Goal: Task Accomplishment & Management: Manage account settings

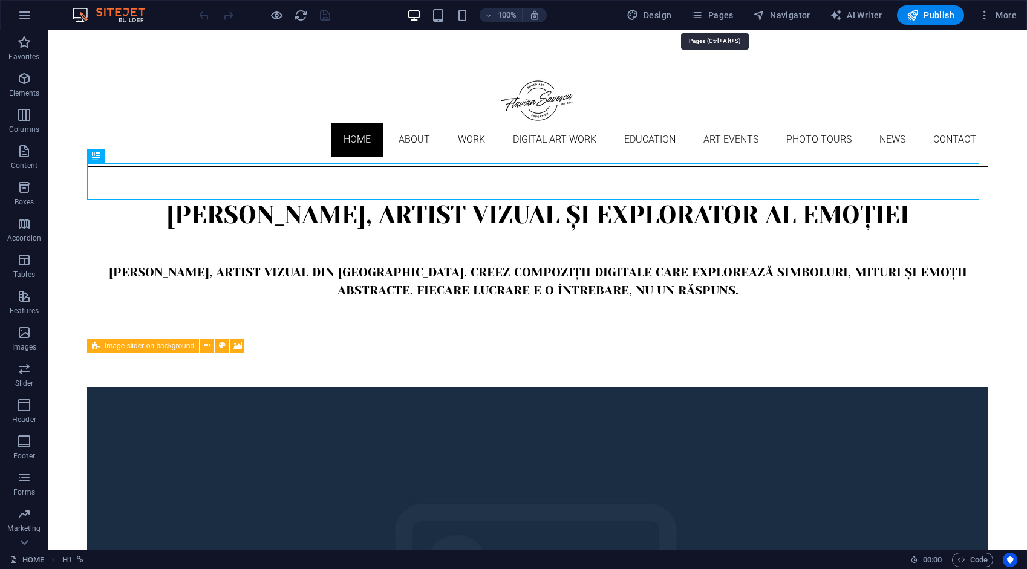
click at [727, 21] on button "Pages" at bounding box center [712, 14] width 52 height 19
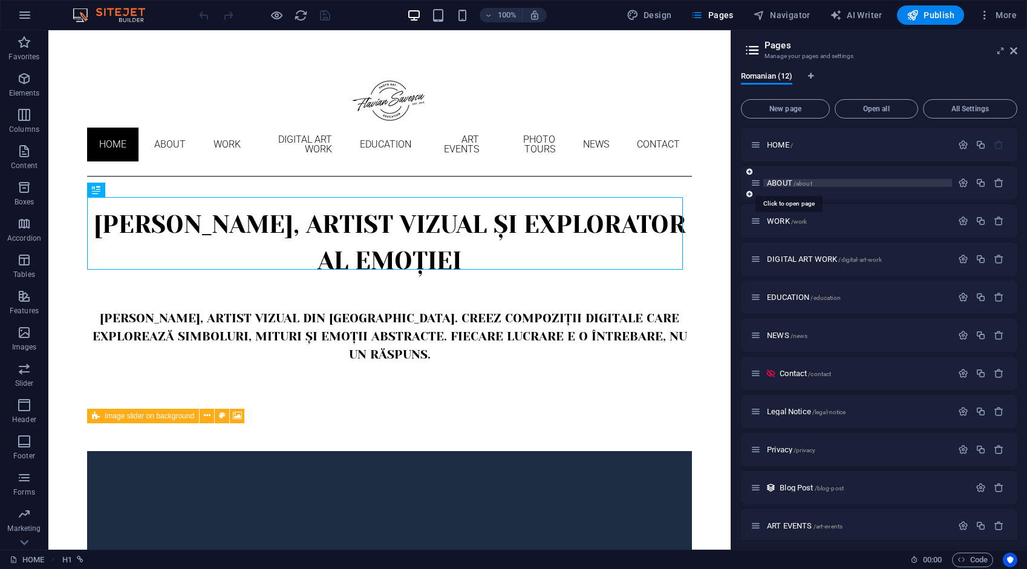
click at [781, 184] on span "ABOUT /about" at bounding box center [789, 182] width 45 height 9
click at [781, 183] on div "ABOUT /about" at bounding box center [879, 182] width 276 height 33
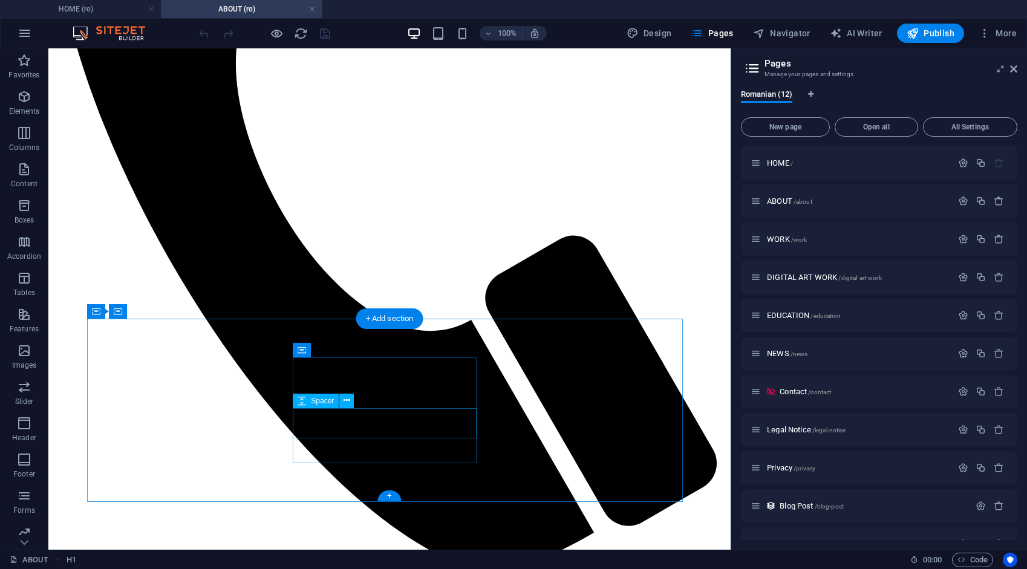
scroll to position [618, 0]
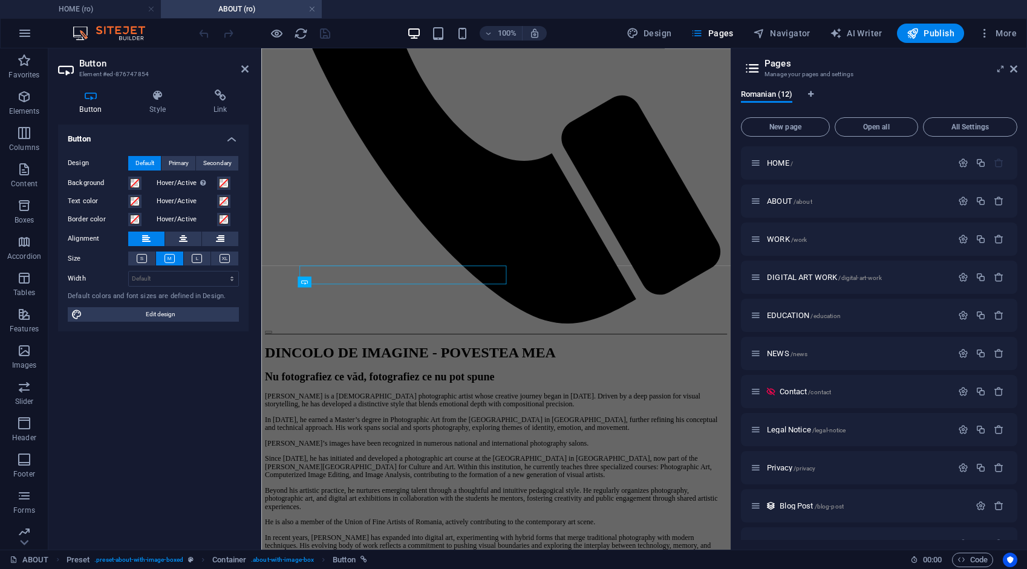
scroll to position [480, 0]
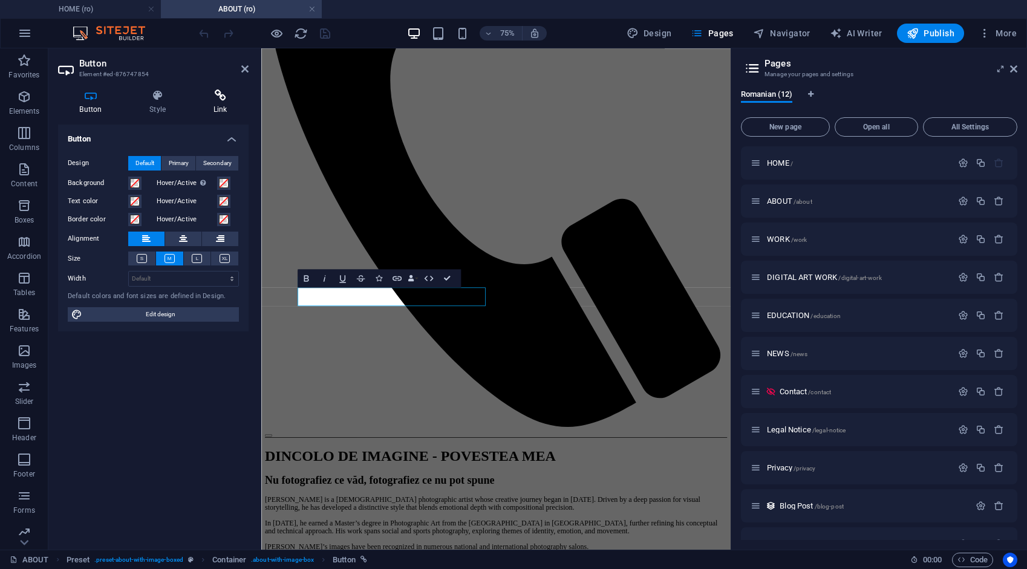
click at [219, 103] on h4 "Link" at bounding box center [220, 101] width 57 height 25
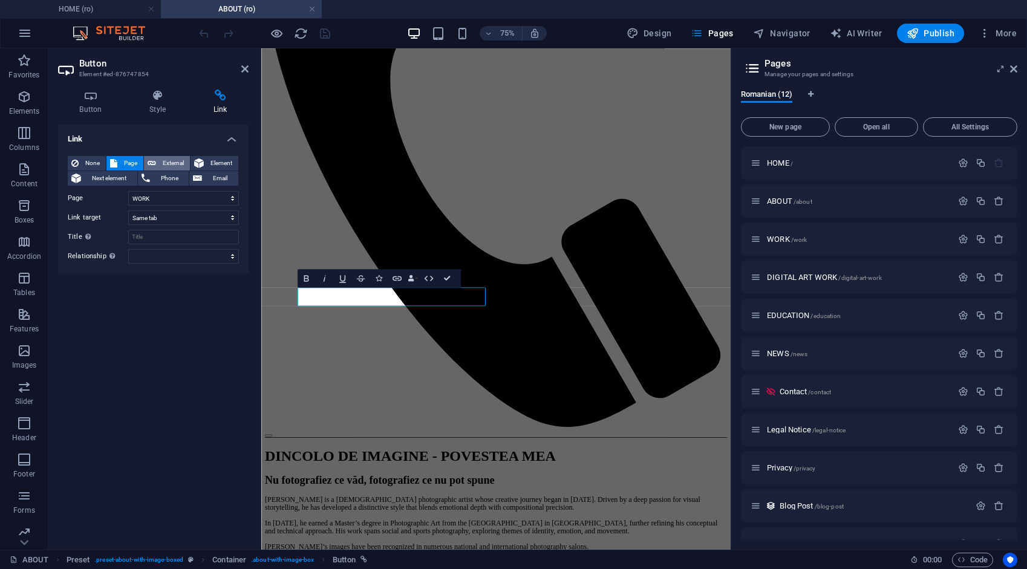
click at [168, 160] on span "External" at bounding box center [173, 163] width 27 height 15
select select "blank"
click at [323, 33] on icon "save" at bounding box center [325, 34] width 14 height 14
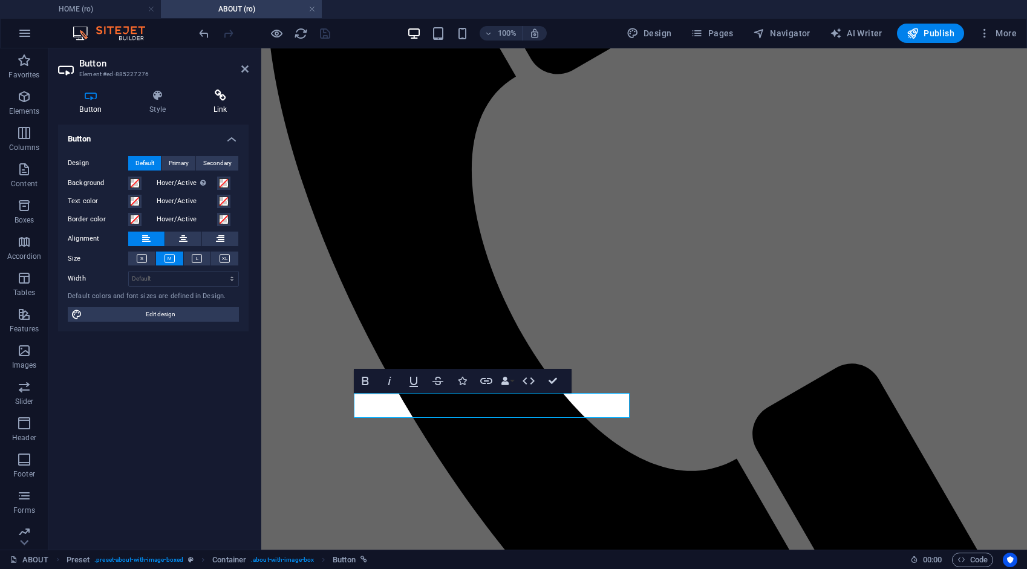
click at [223, 94] on icon at bounding box center [220, 95] width 57 height 12
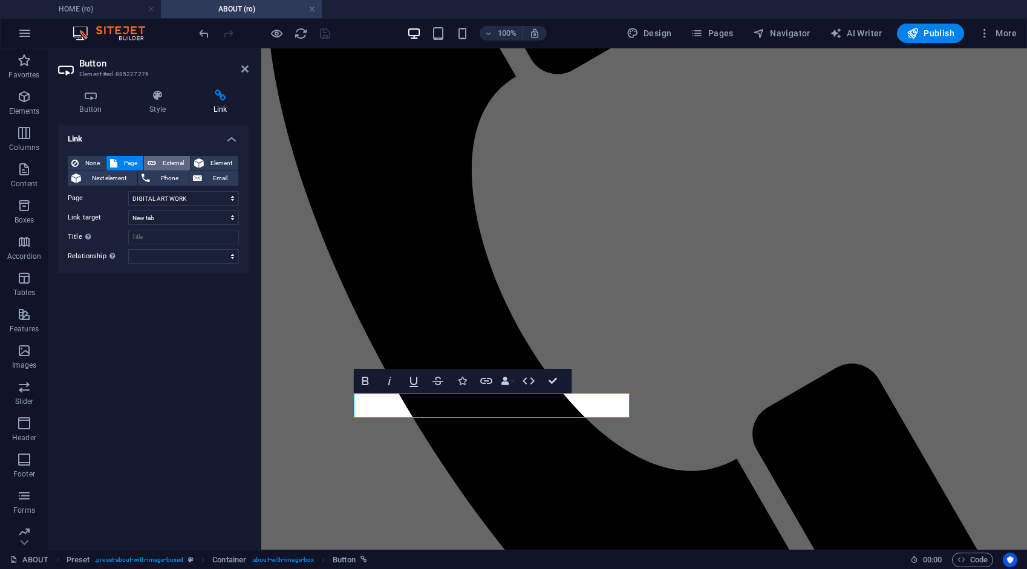
click at [175, 163] on span "External" at bounding box center [173, 163] width 27 height 15
click at [322, 32] on icon "save" at bounding box center [325, 34] width 14 height 14
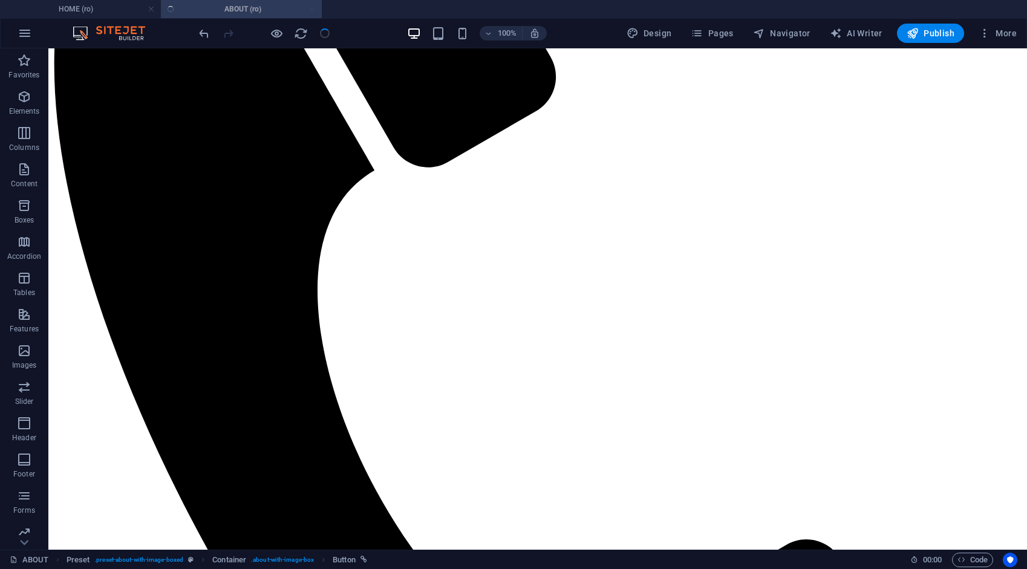
scroll to position [446, 0]
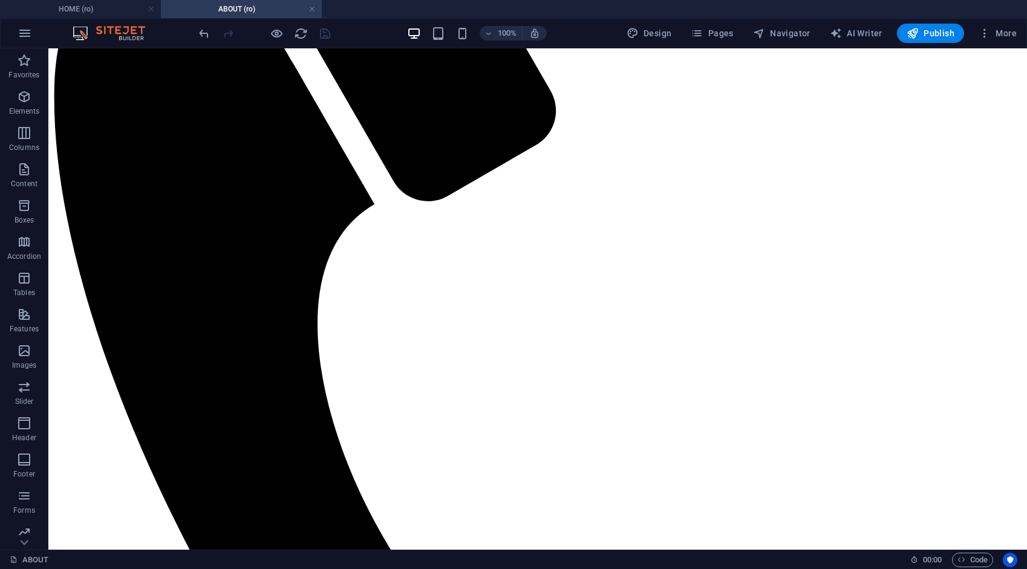
drag, startPoint x: 102, startPoint y: 12, endPoint x: 128, endPoint y: 27, distance: 30.6
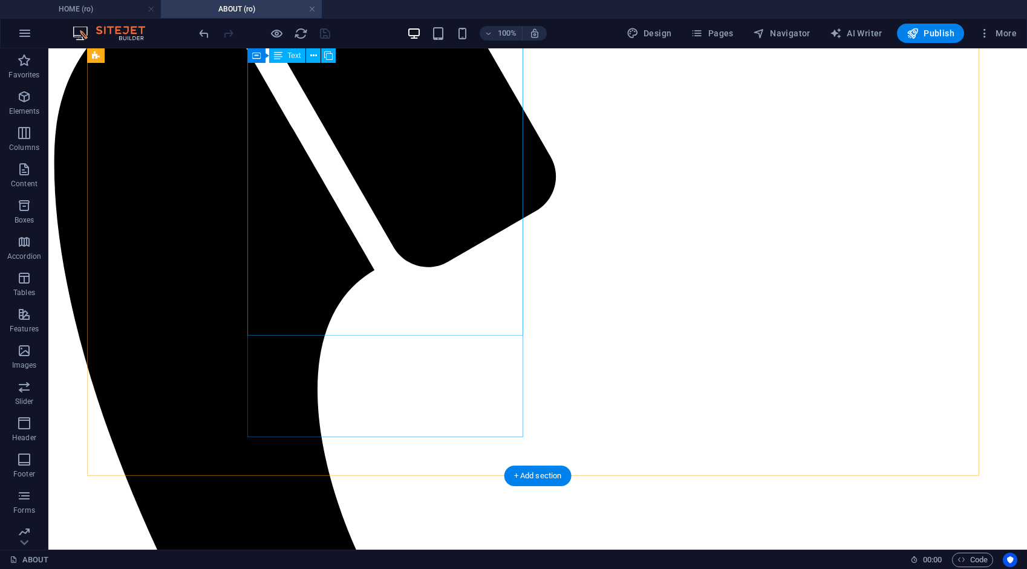
scroll to position [325, 0]
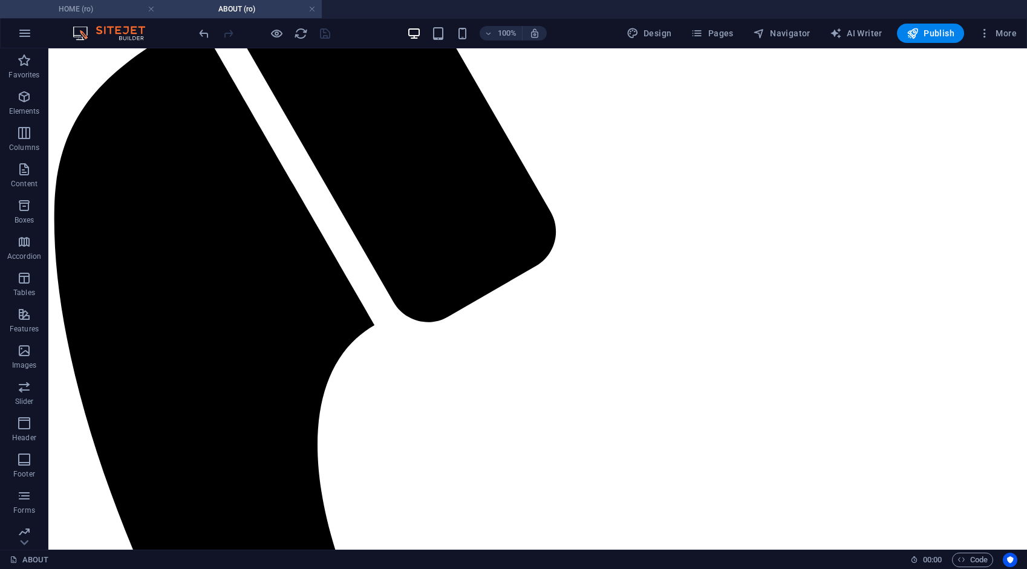
click at [105, 12] on h4 "HOME (ro)" at bounding box center [80, 8] width 161 height 13
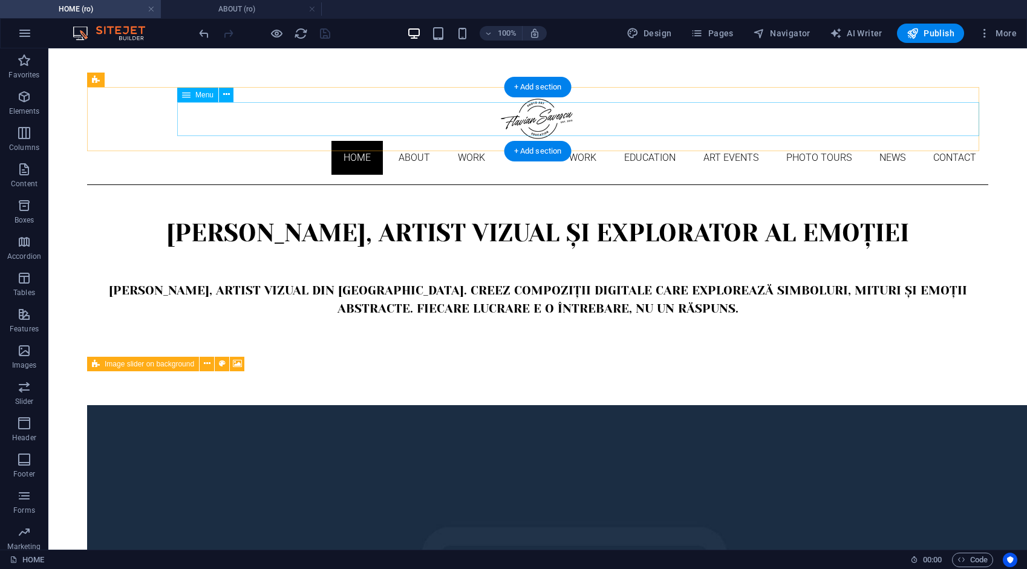
click at [265, 141] on nav "Home About Work DIGITAL ART WORK EDUCATION ART EVENTS Photo tours News Contact" at bounding box center [537, 158] width 901 height 34
select select
select select "1"
select select
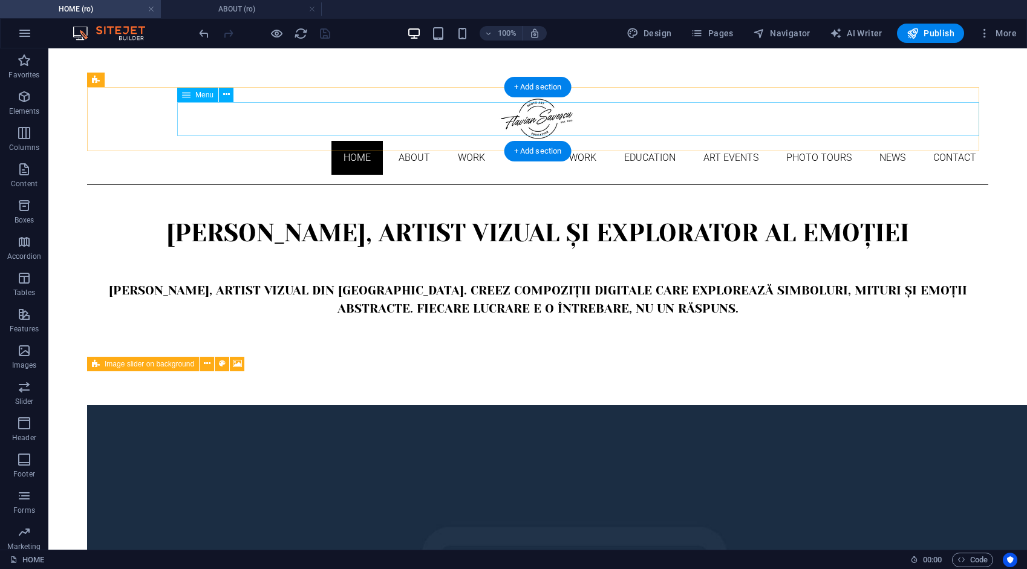
select select "2"
select select
select select "3"
select select
select select "4"
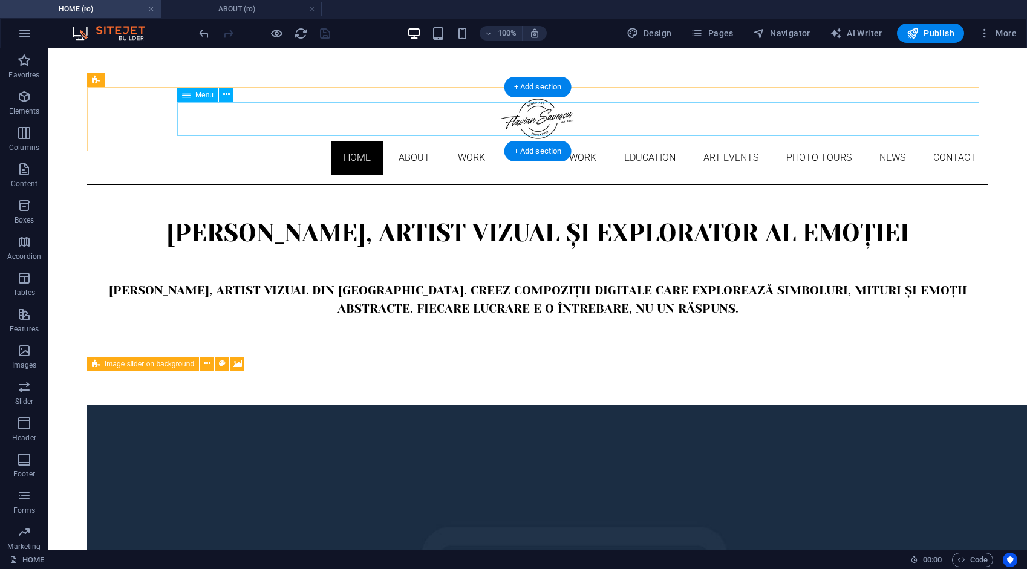
select select
select select "9"
select select
select select "10"
select select
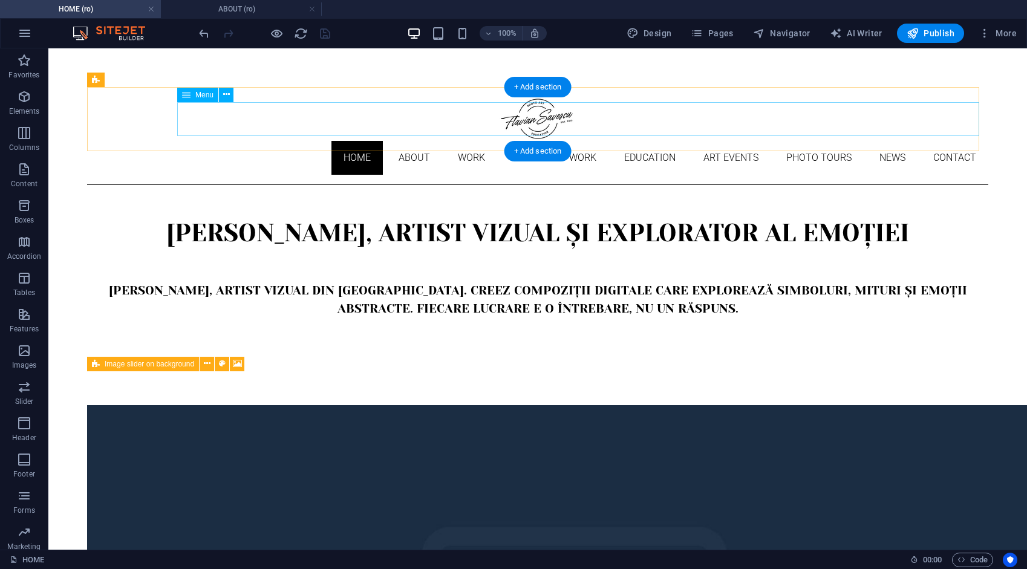
select select "5"
select select
select select "6"
select select
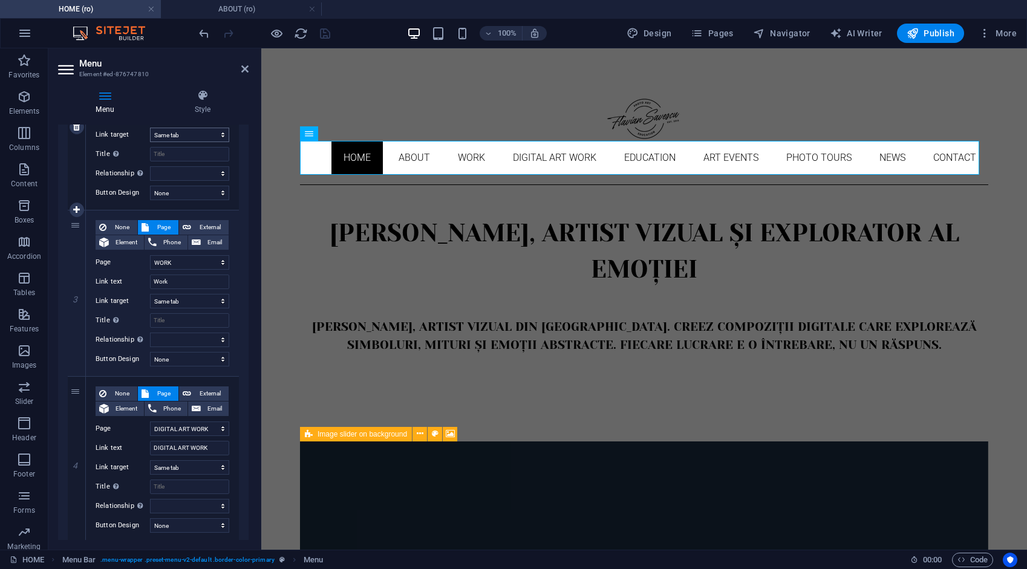
scroll to position [363, 0]
click at [205, 224] on span "External" at bounding box center [210, 226] width 30 height 15
select select
select select "blank"
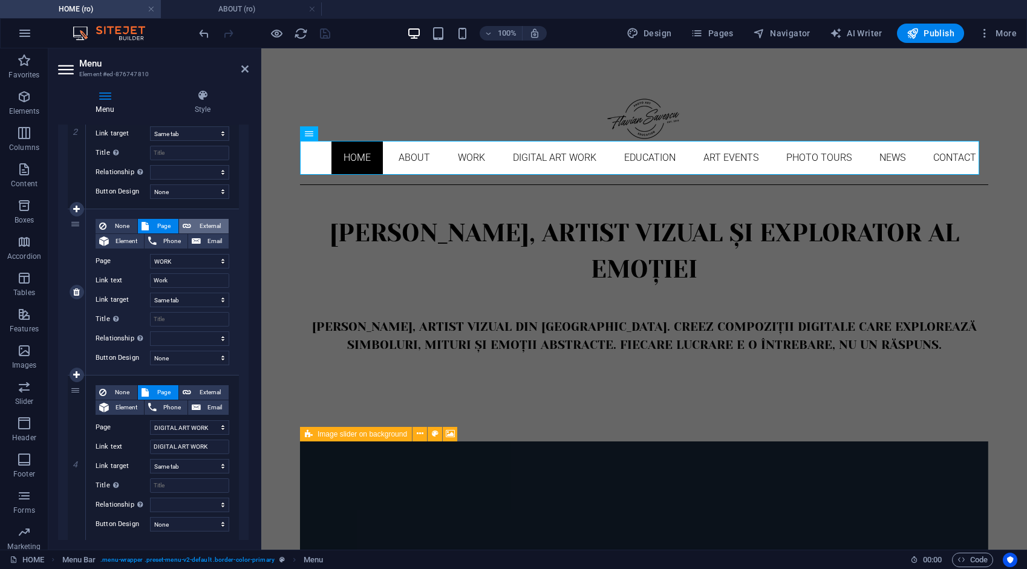
select select
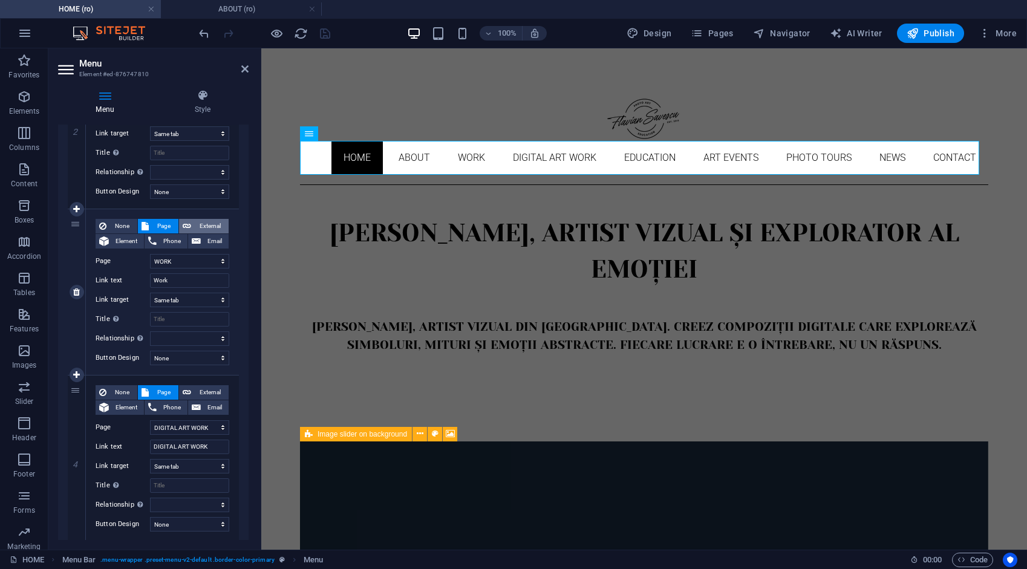
select select
drag, startPoint x: 208, startPoint y: 262, endPoint x: 138, endPoint y: 274, distance: 71.1
click at [138, 274] on div "None Page External Element Phone Email Page HOME ABOUT WORK DIGITAL ART WORK ED…" at bounding box center [163, 282] width 134 height 127
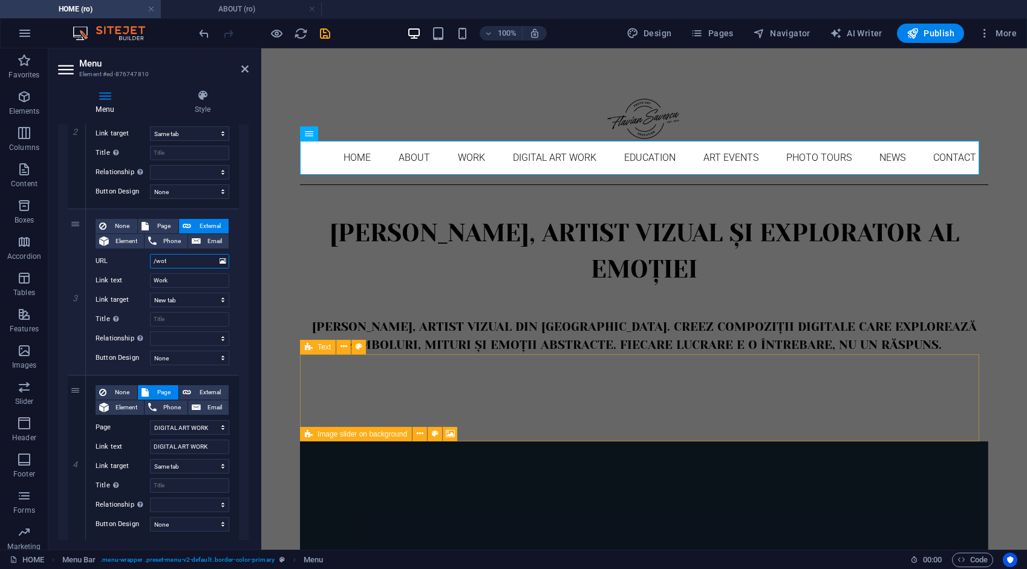
type input "/wotk"
select select
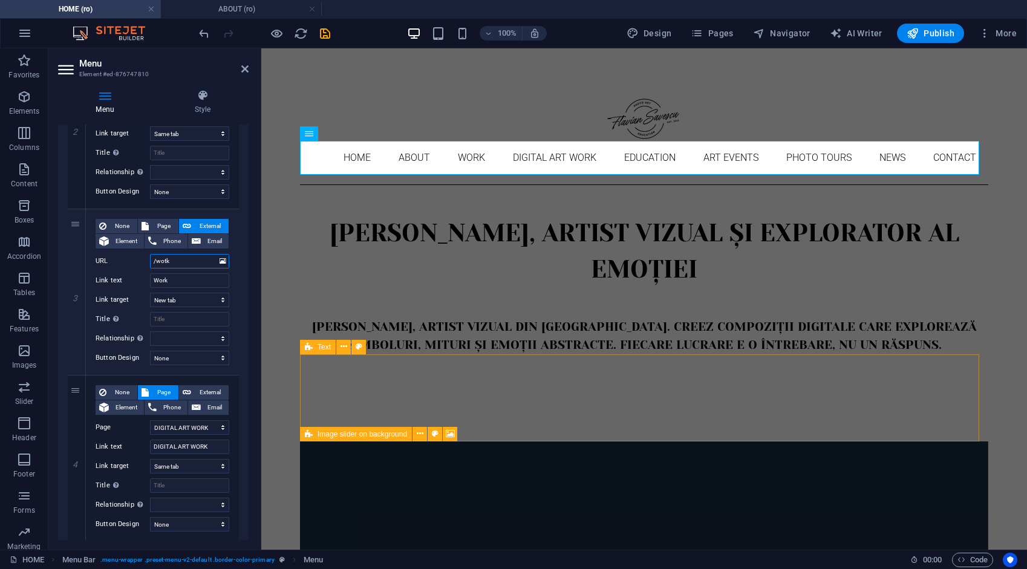
select select
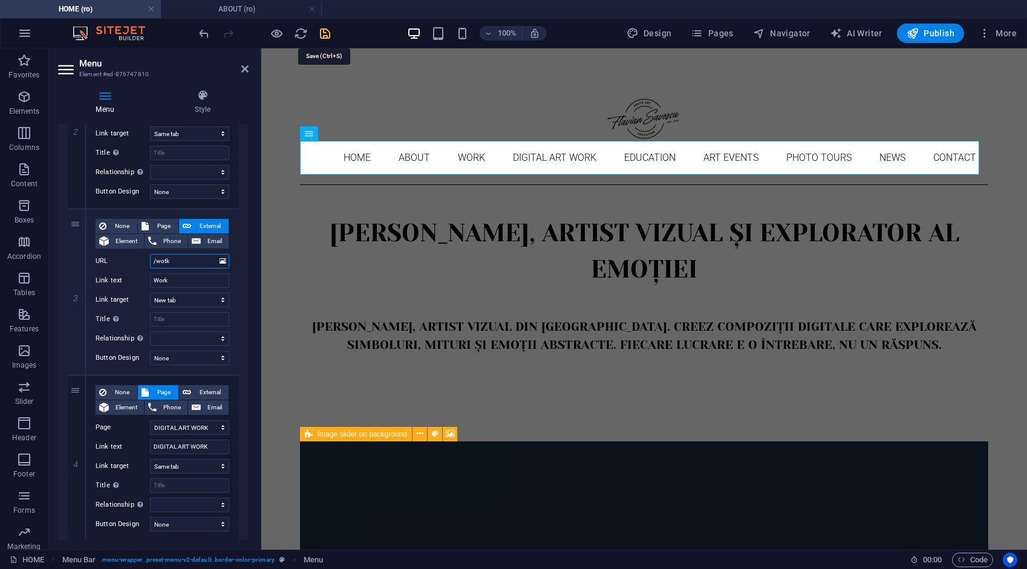
type input "/wotk"
click at [326, 33] on icon "save" at bounding box center [325, 34] width 14 height 14
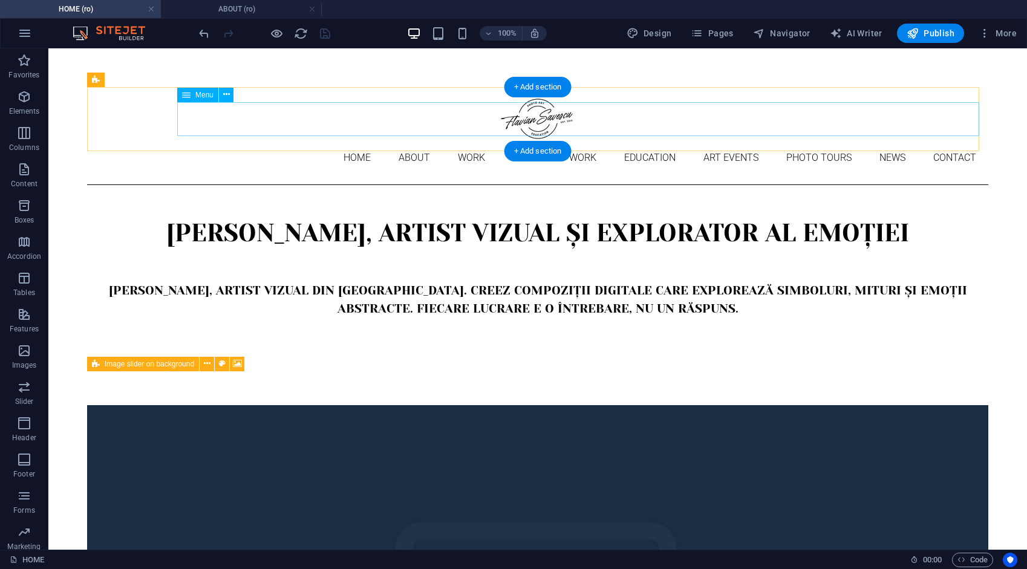
click at [302, 141] on nav "Home About Work DIGITAL ART WORK EDUCATION ART EVENTS Photo tours News Contact" at bounding box center [537, 158] width 901 height 34
select select
select select "1"
select select
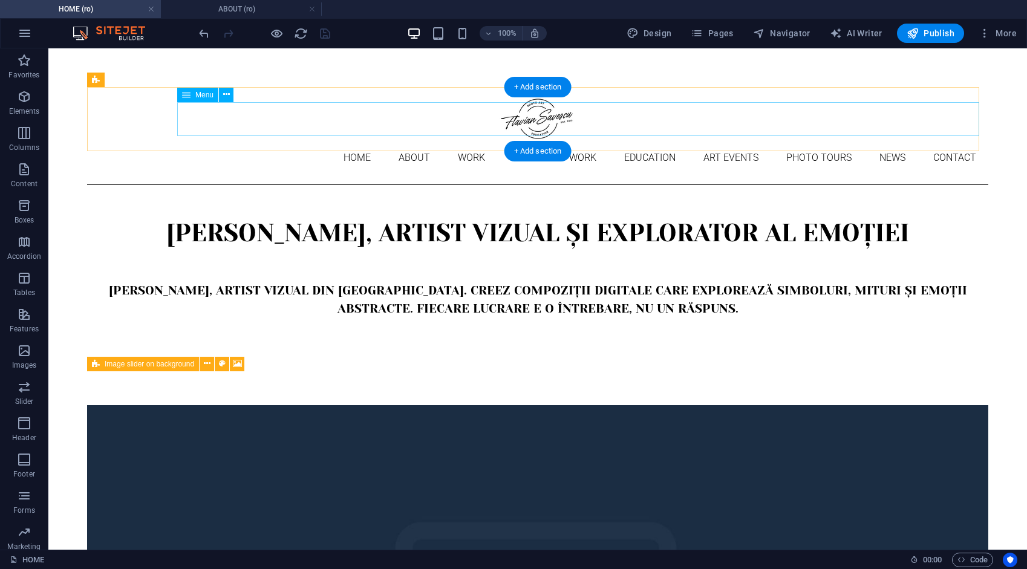
select select "3"
select select
select select "4"
select select
select select "9"
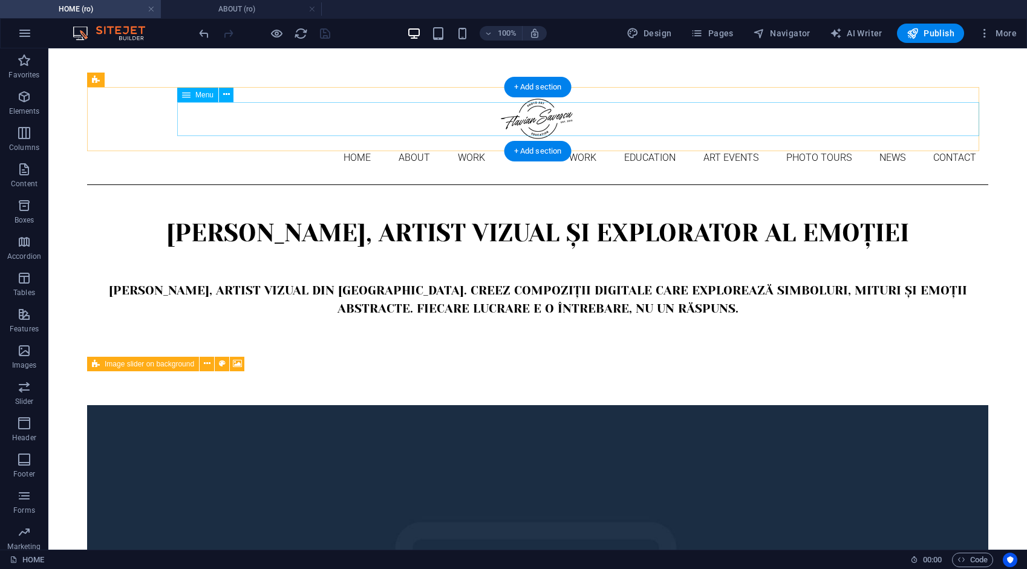
select select
select select "10"
select select
select select "5"
select select
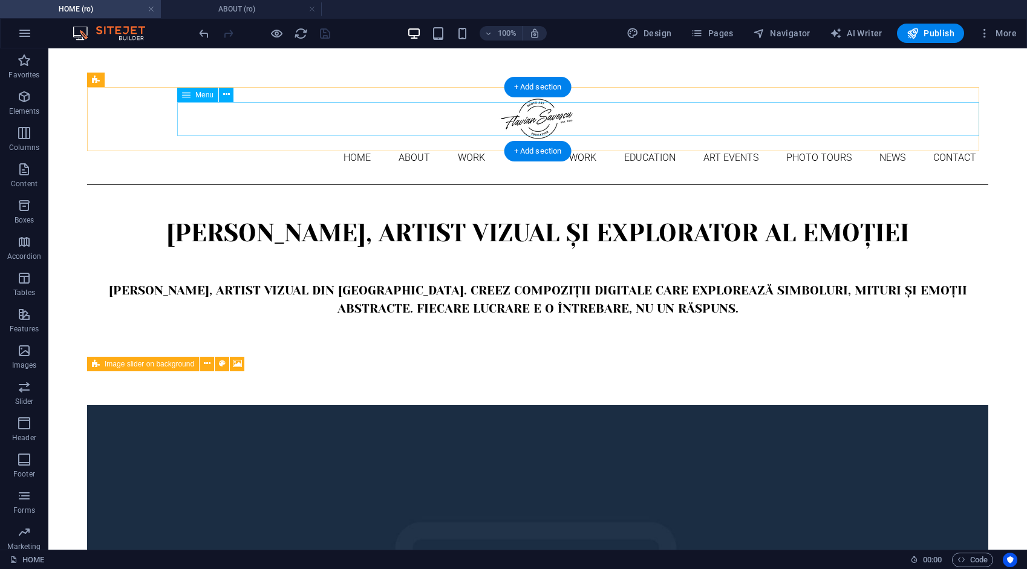
select select "6"
select select
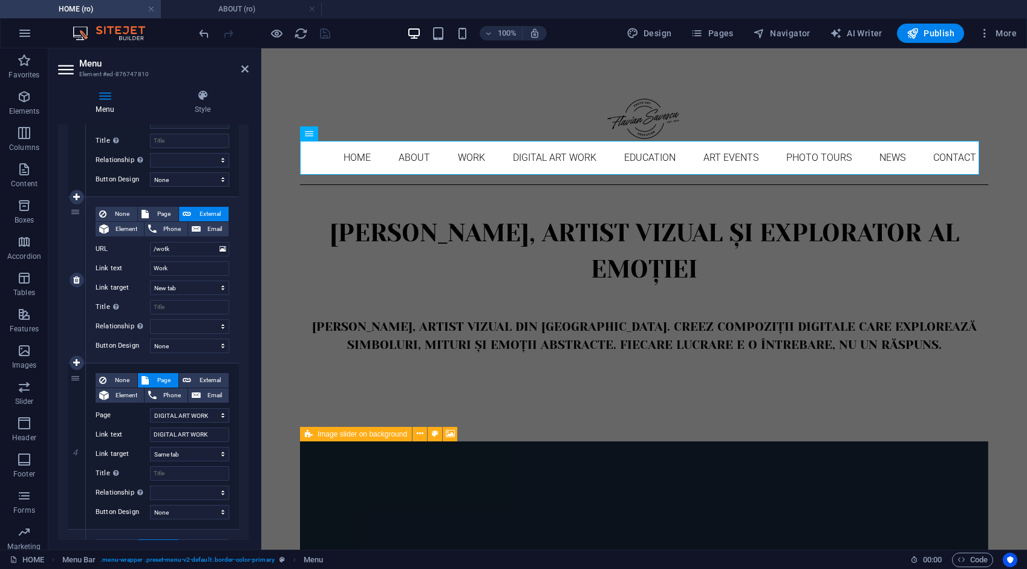
scroll to position [484, 0]
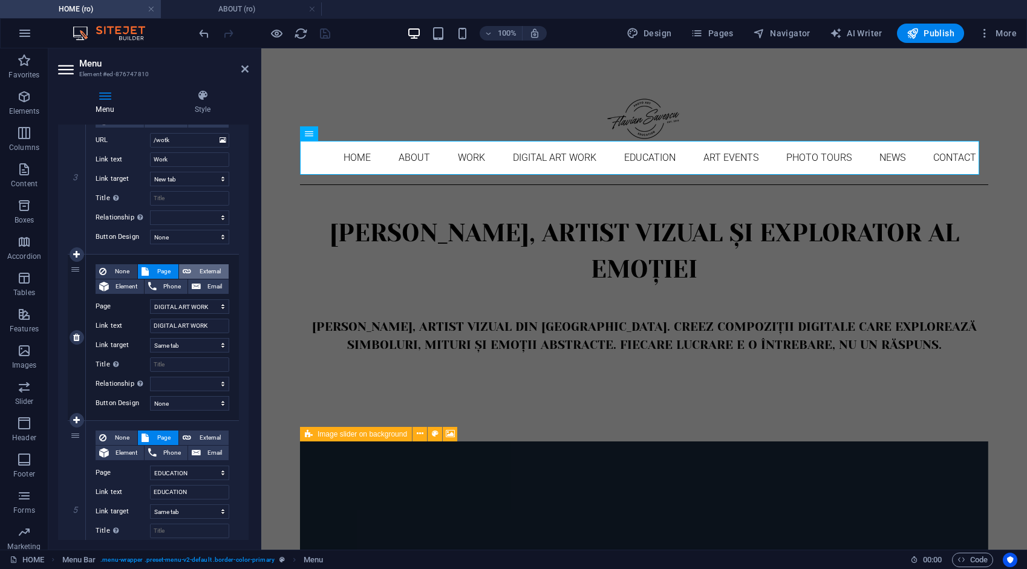
click at [207, 267] on span "External" at bounding box center [210, 271] width 30 height 15
select select
select select "blank"
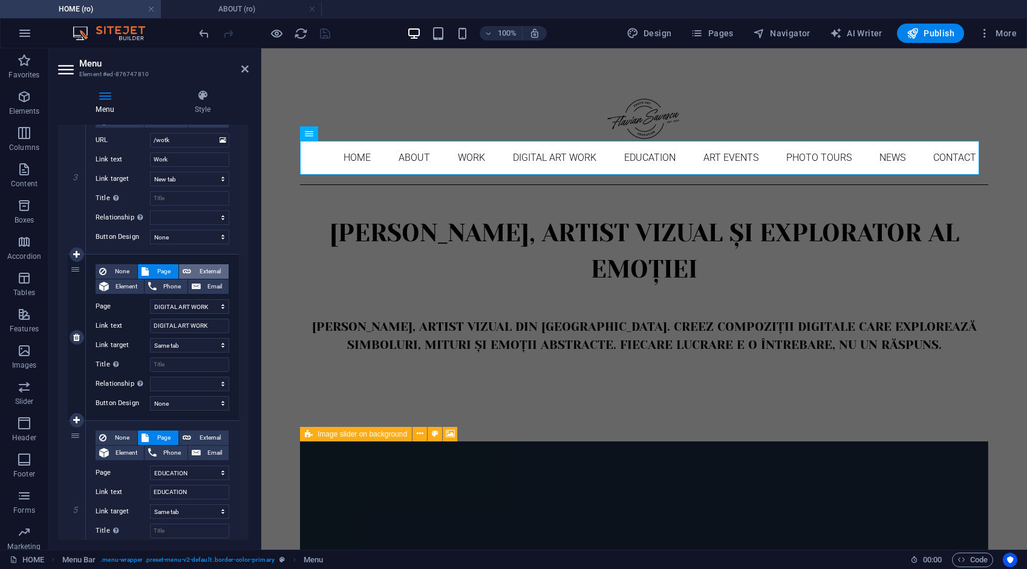
select select
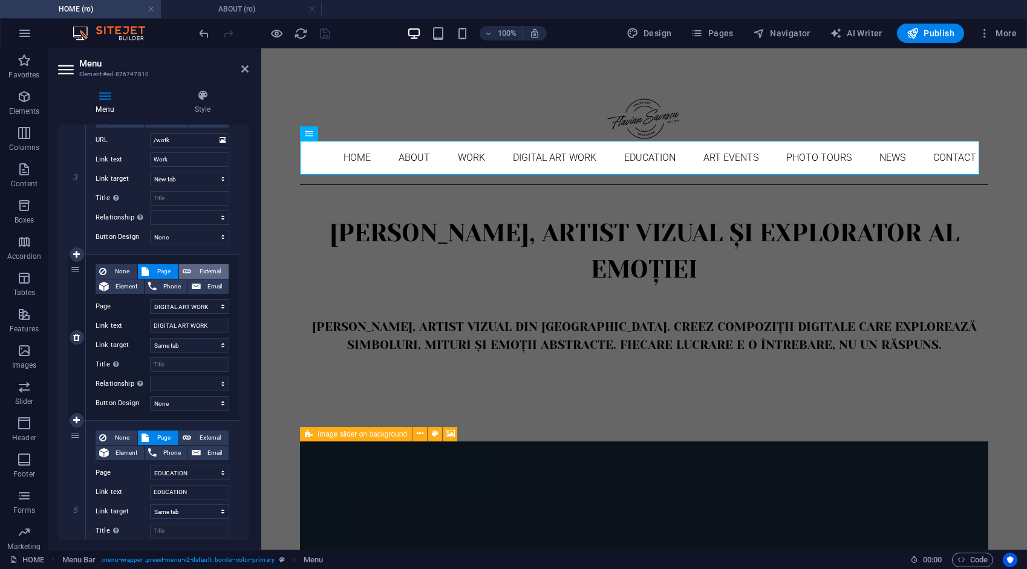
select select
drag, startPoint x: 198, startPoint y: 307, endPoint x: 143, endPoint y: 310, distance: 55.1
click at [143, 310] on div "URL /ro/16684632" at bounding box center [163, 306] width 134 height 15
type input "/"
select select
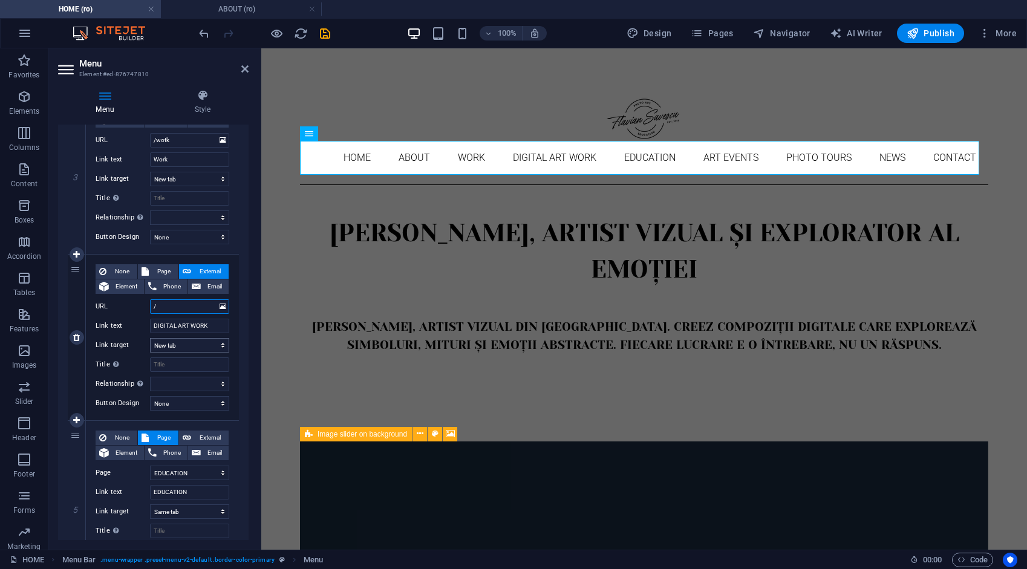
select select
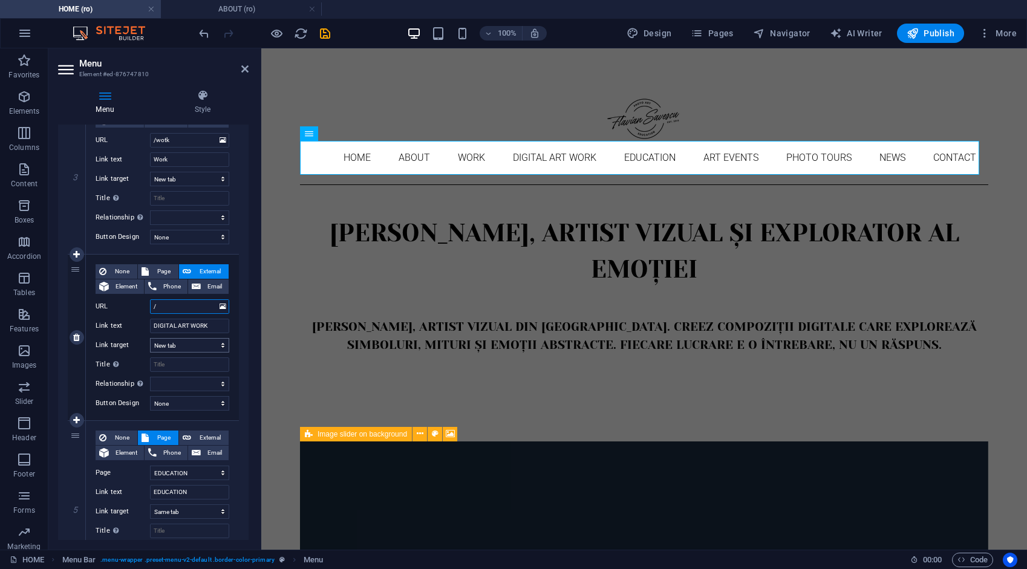
select select
type input "/dig"
select select
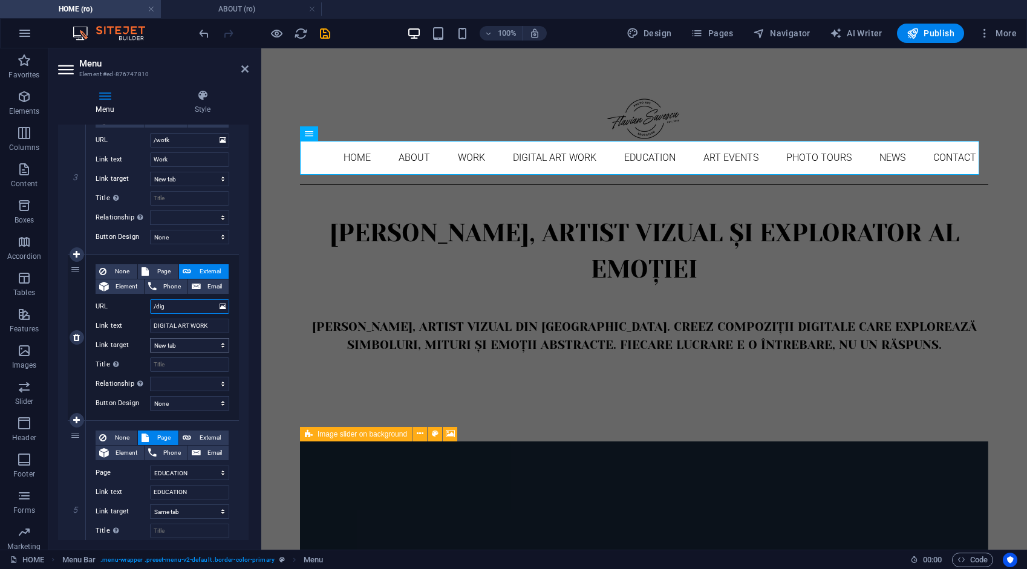
select select
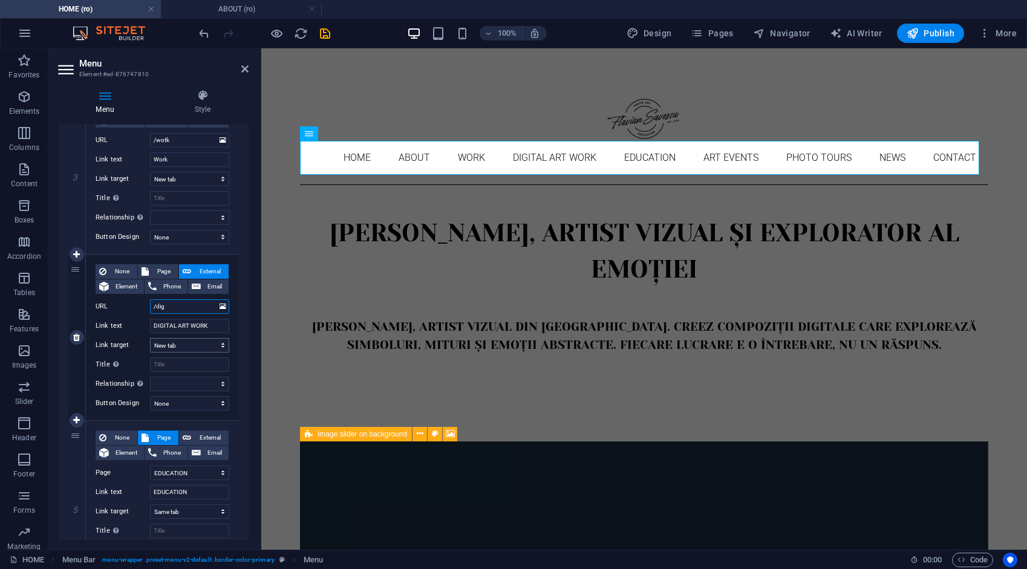
select select
type input "/digital-ar"
select select
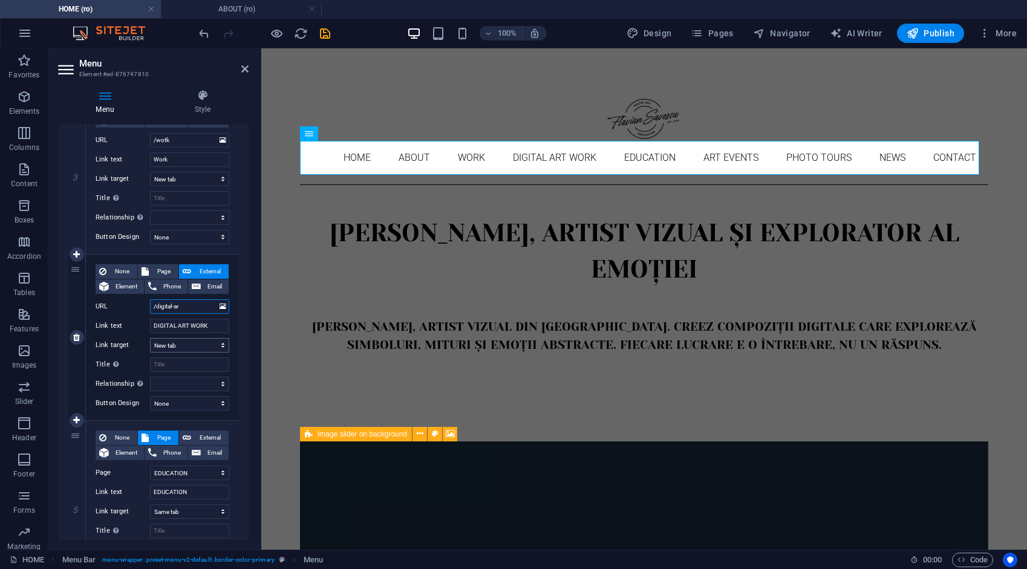
select select
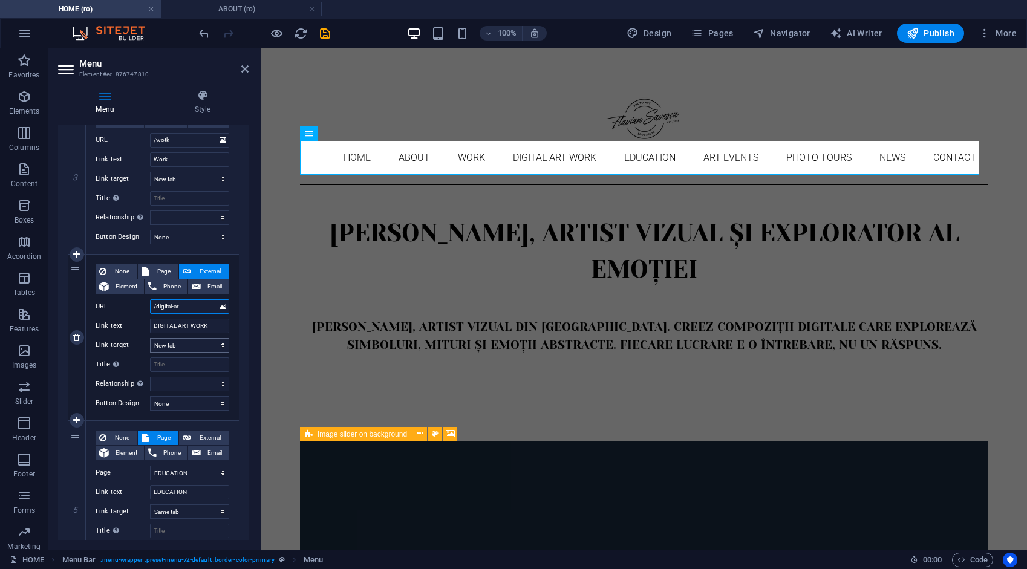
select select
type input "/digital-art"
select select
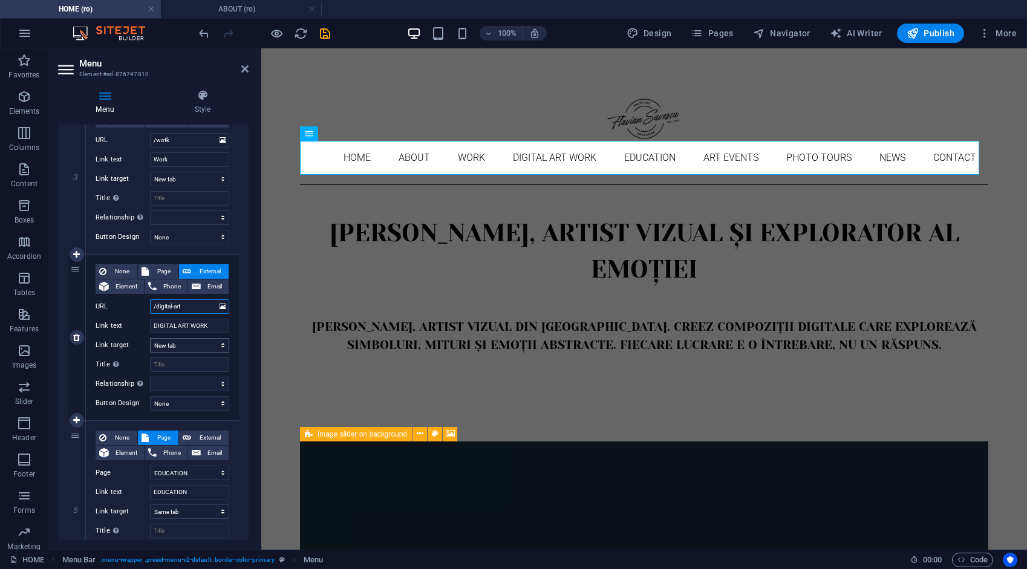
select select
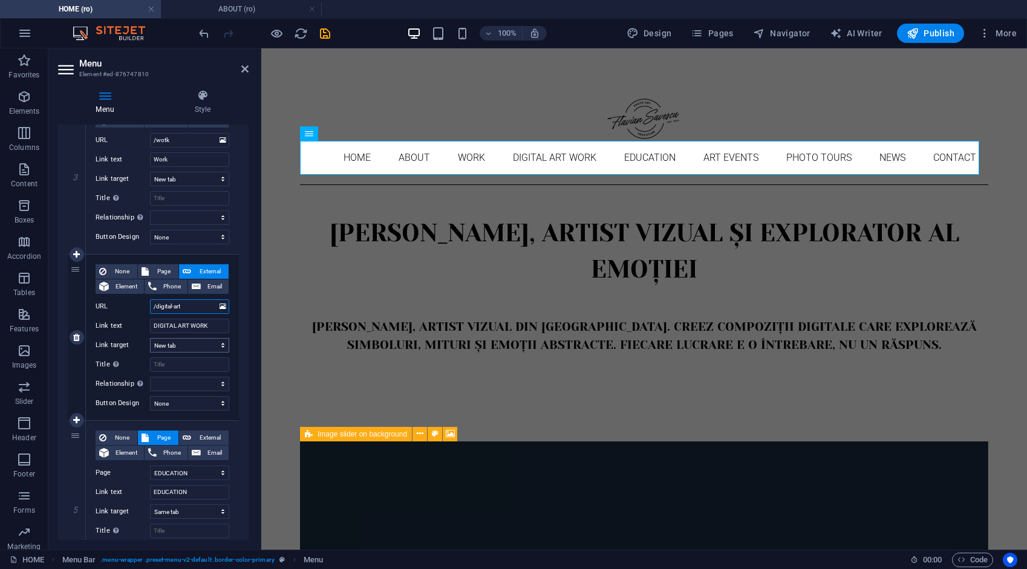
select select
type input "/digital-art-"
select select
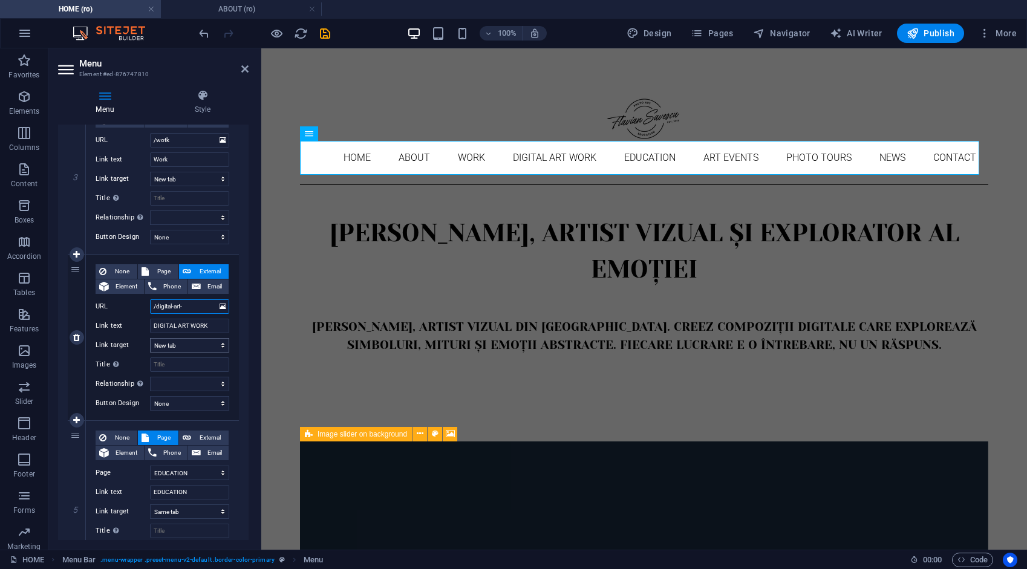
select select
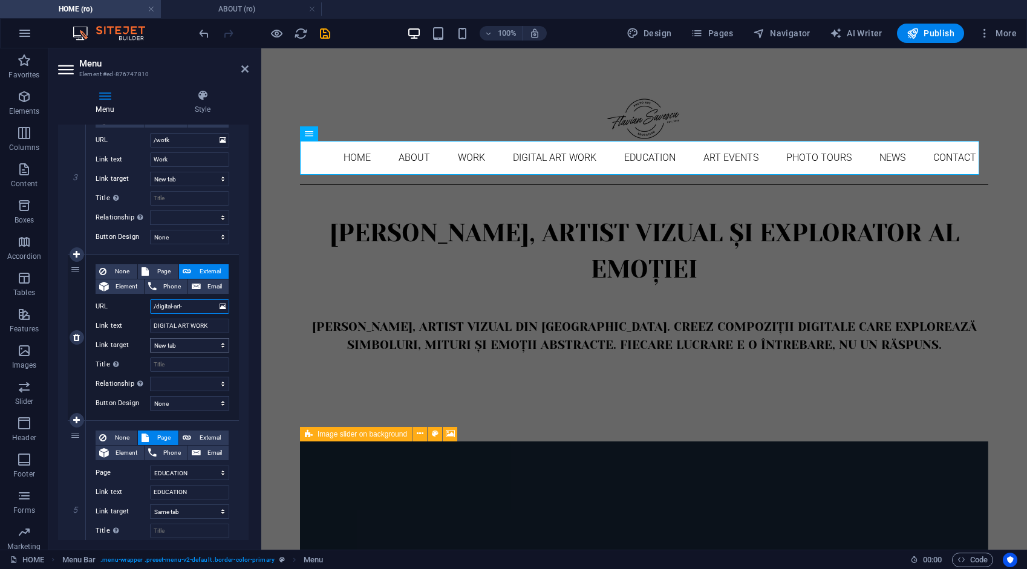
select select
type input "/digital-art-work"
select select
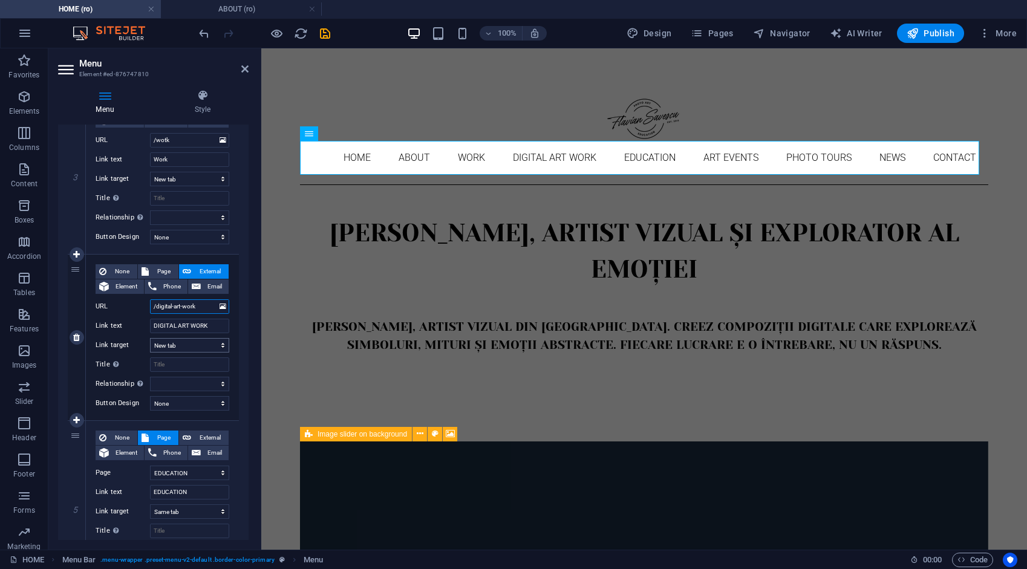
select select
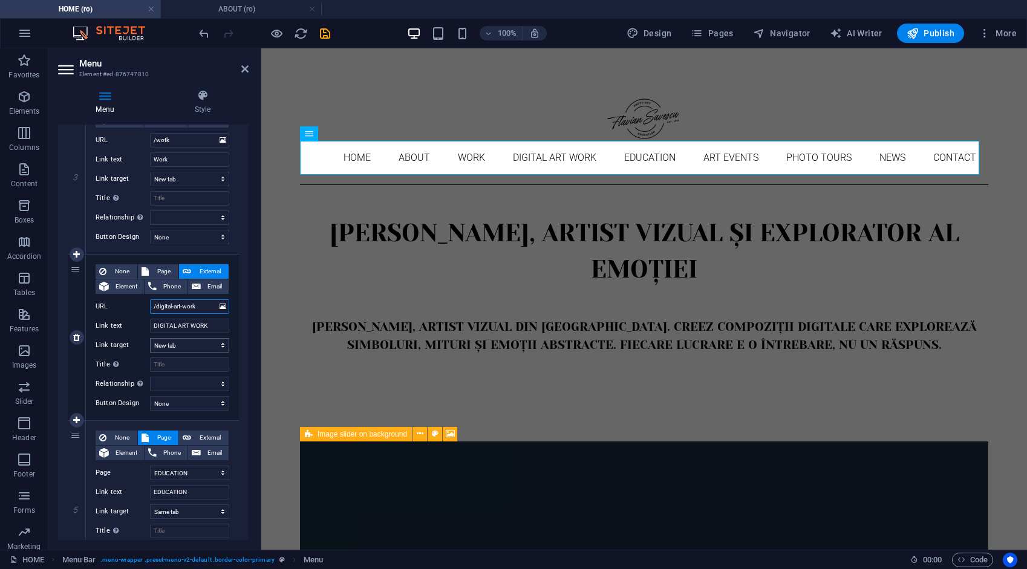
select select
type input "/digital-art-work"
click at [203, 436] on span "External" at bounding box center [210, 437] width 30 height 15
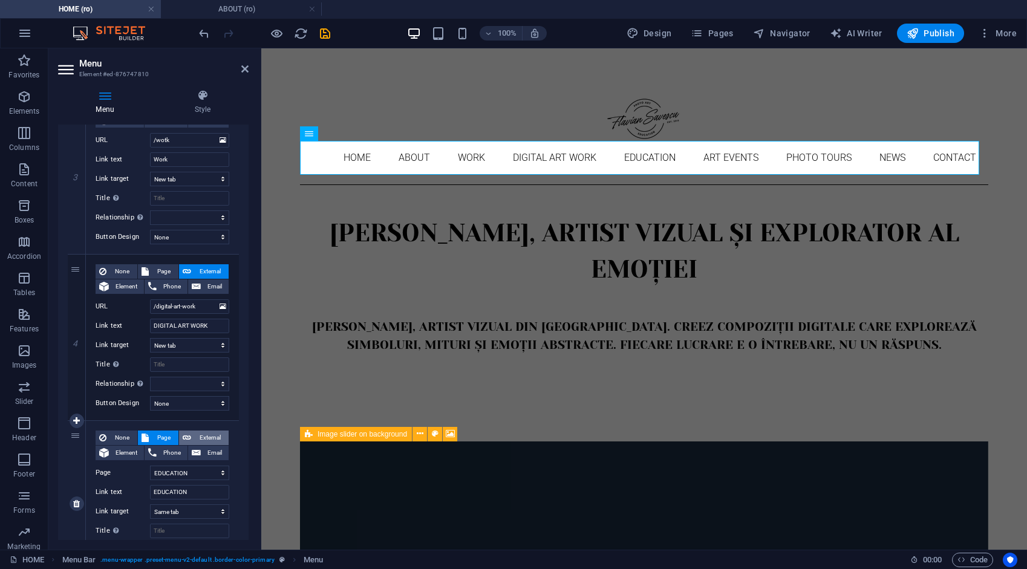
select select
select select "blank"
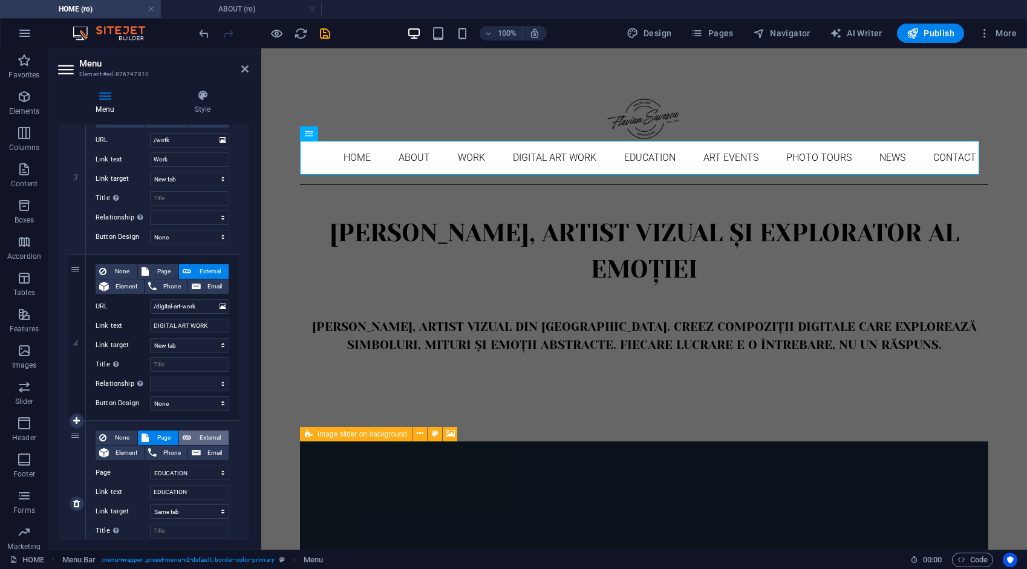
select select
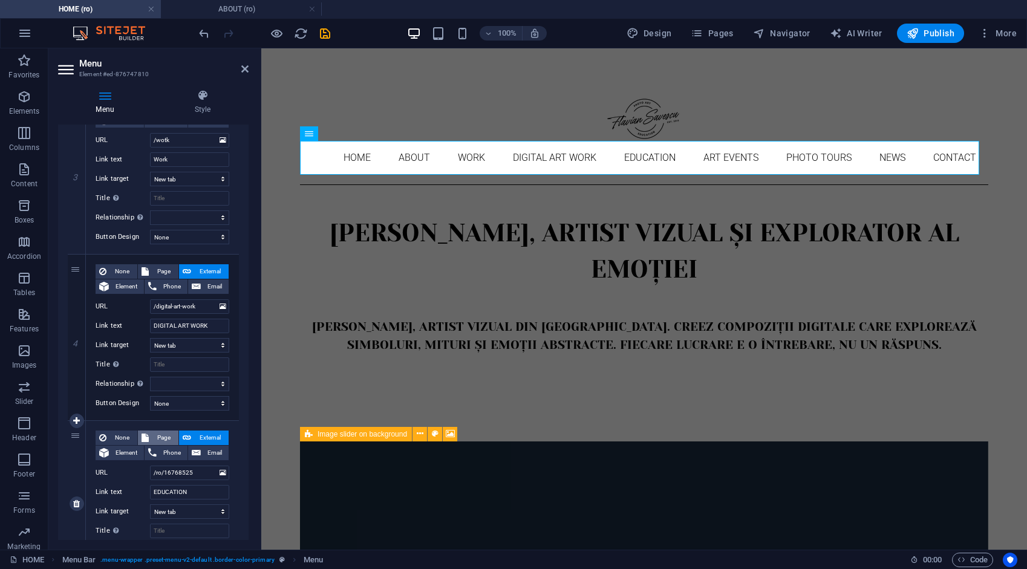
click at [161, 436] on span "Page" at bounding box center [163, 437] width 22 height 15
select select
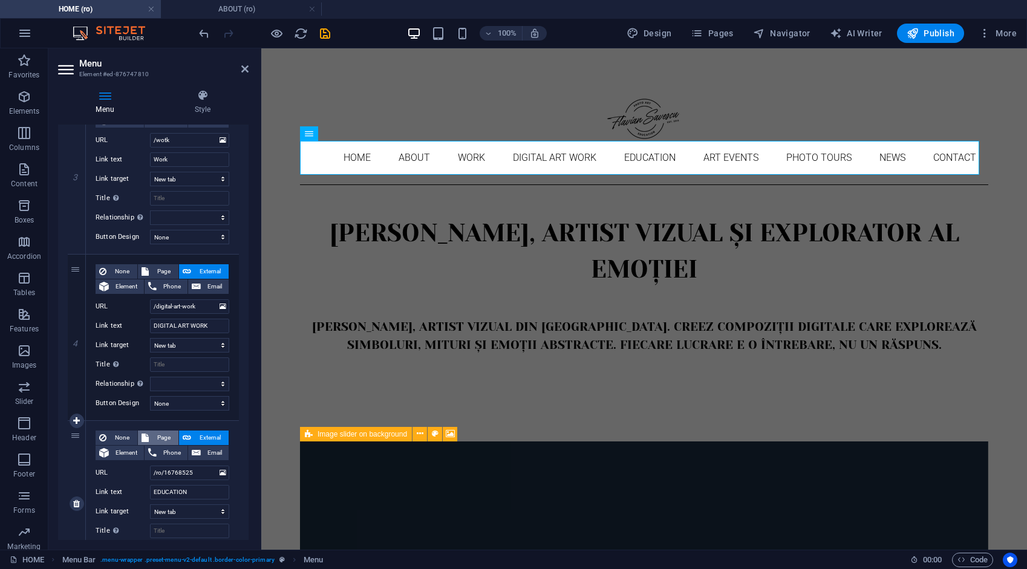
select select
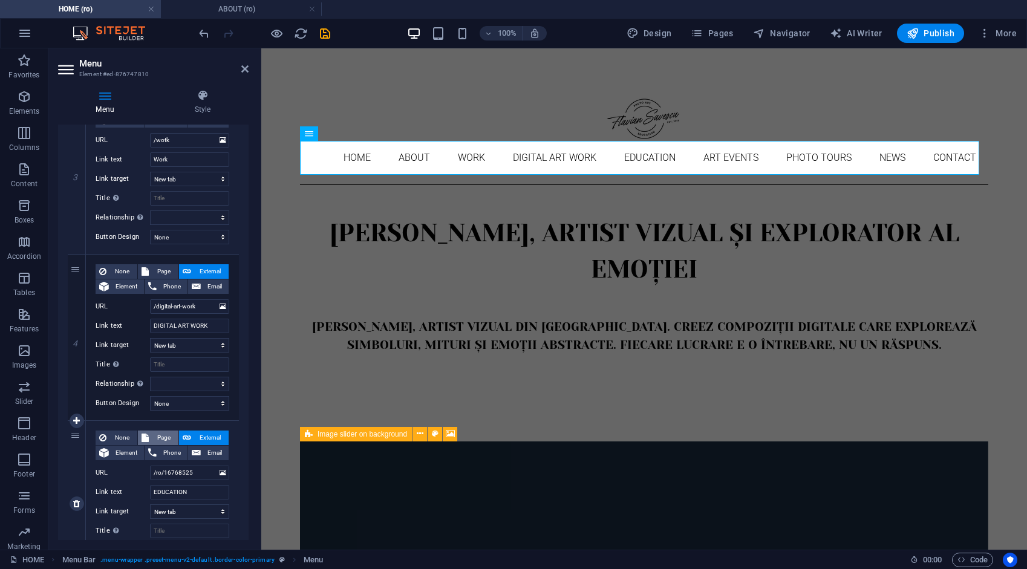
select select
click at [323, 30] on icon "save" at bounding box center [325, 34] width 14 height 14
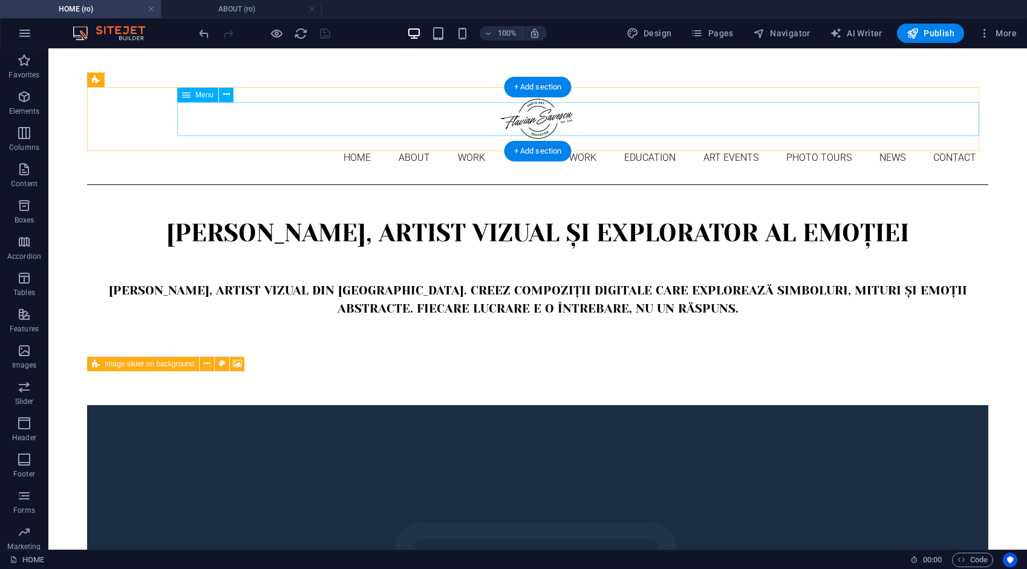
click at [279, 141] on nav "Home About Work DIGITAL ART WORK EDUCATION ART EVENTS Photo tours News Contact" at bounding box center [537, 158] width 901 height 34
click at [270, 141] on nav "Home About Work DIGITAL ART WORK EDUCATION ART EVENTS Photo tours News Contact" at bounding box center [537, 158] width 901 height 34
select select
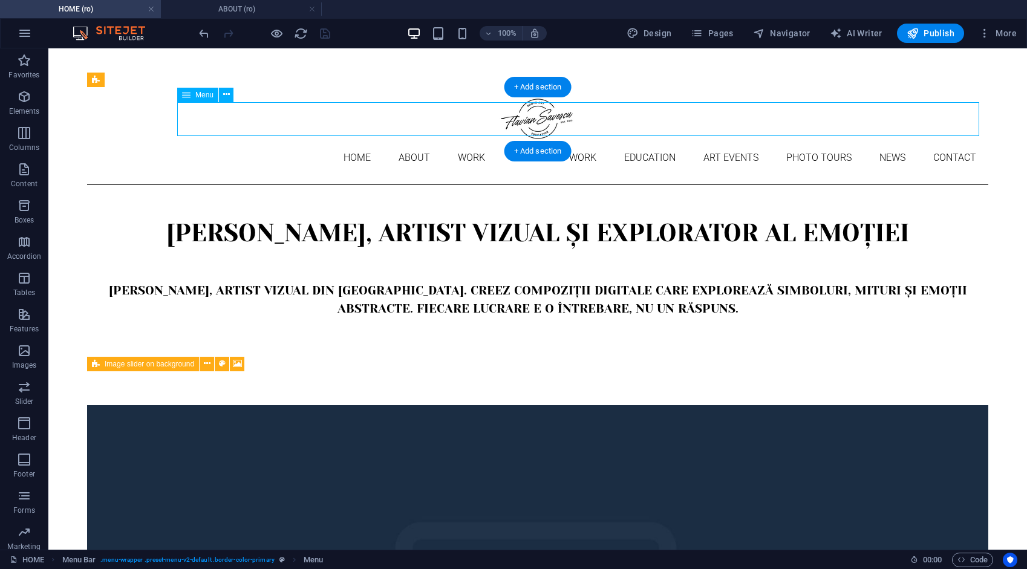
select select "1"
select select
select select "4"
select select
select select "9"
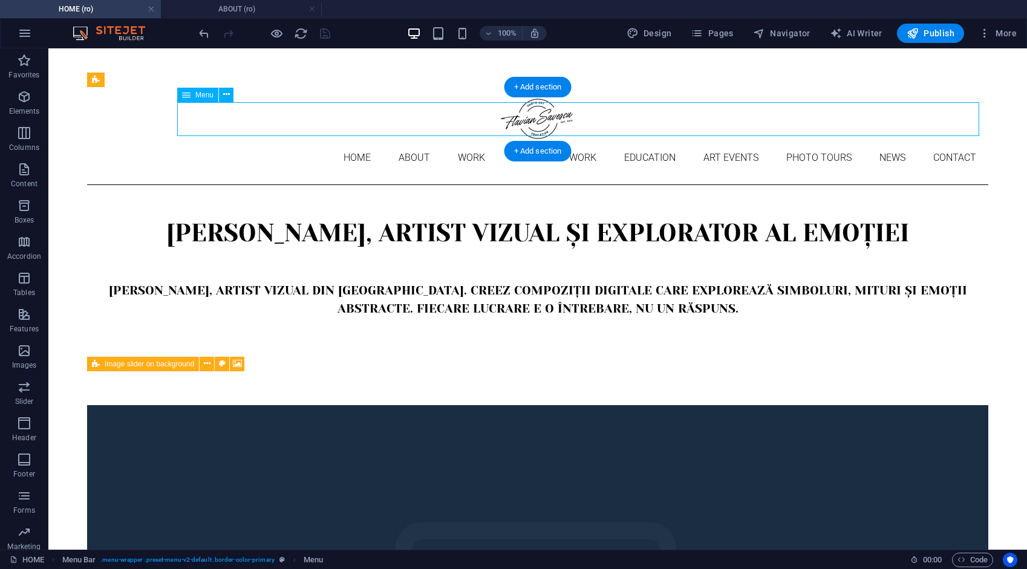
select select
select select "10"
select select
select select "5"
select select
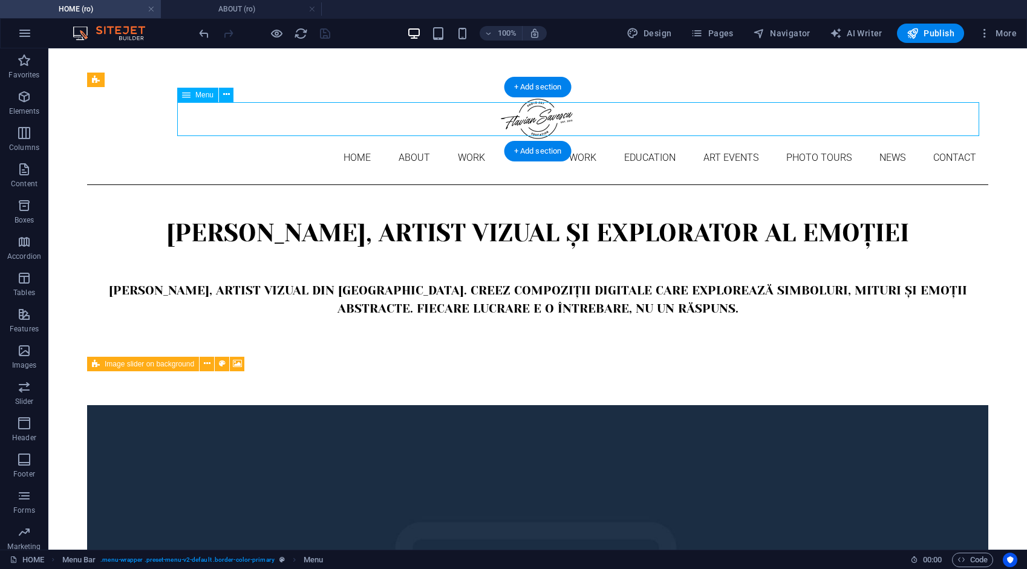
select select "6"
select select
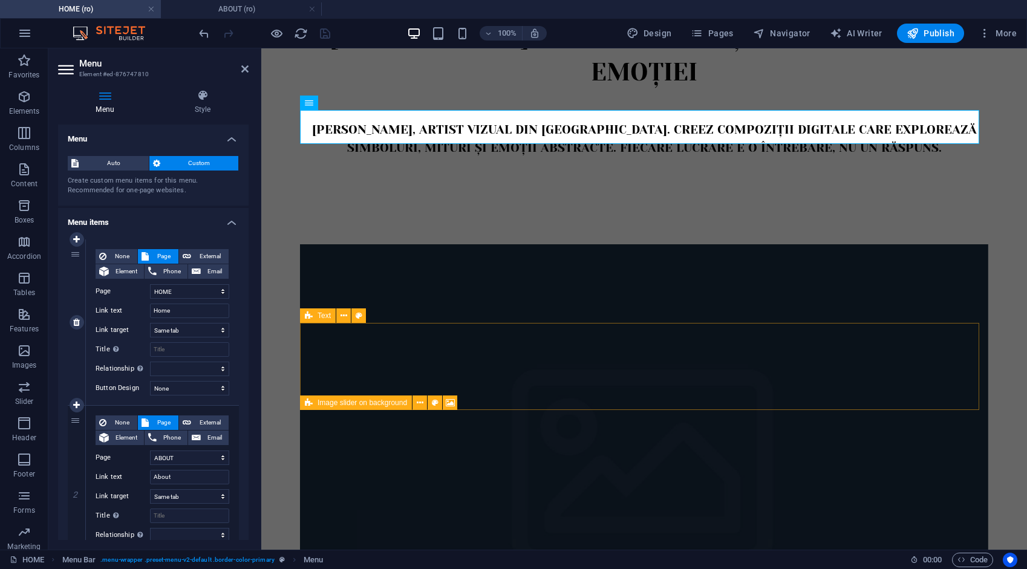
scroll to position [242, 0]
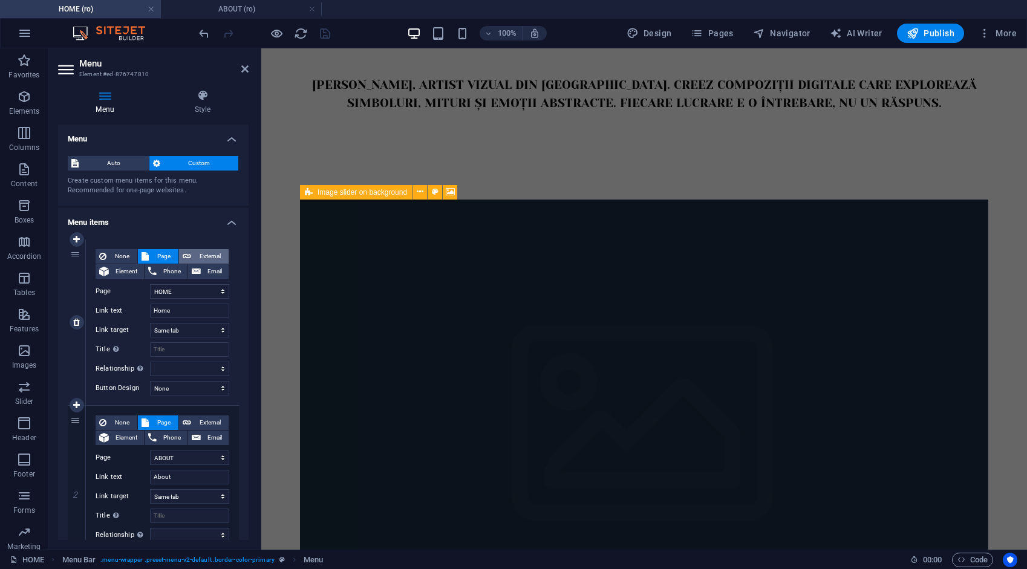
click at [201, 254] on span "External" at bounding box center [210, 256] width 30 height 15
select select "blank"
select select
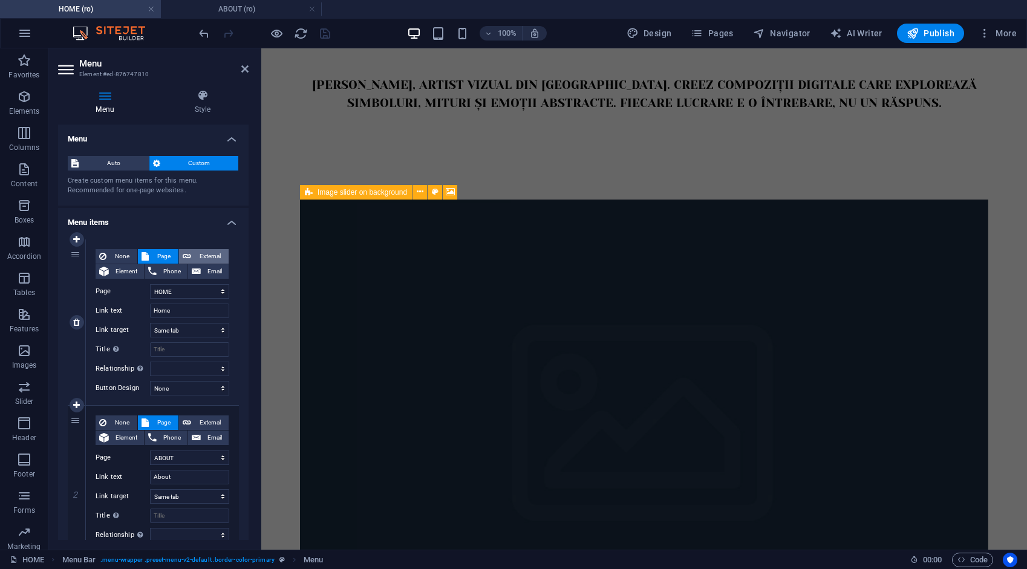
select select
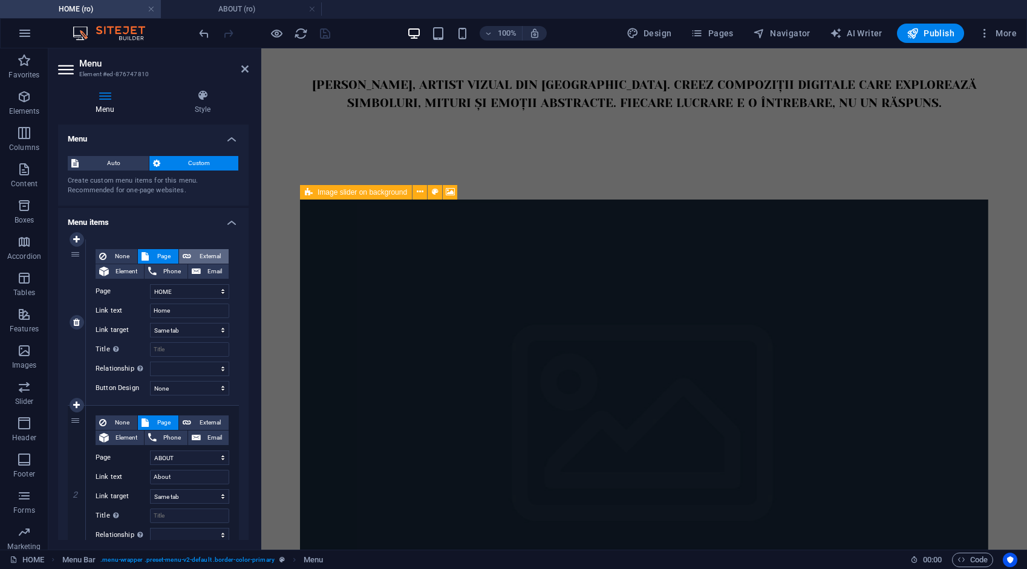
select select
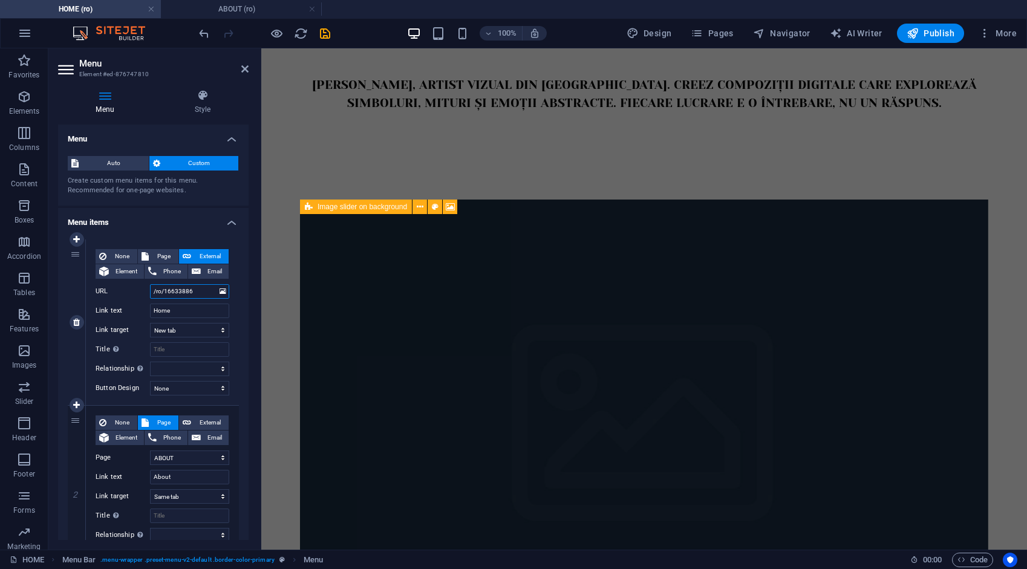
scroll to position [0, 0]
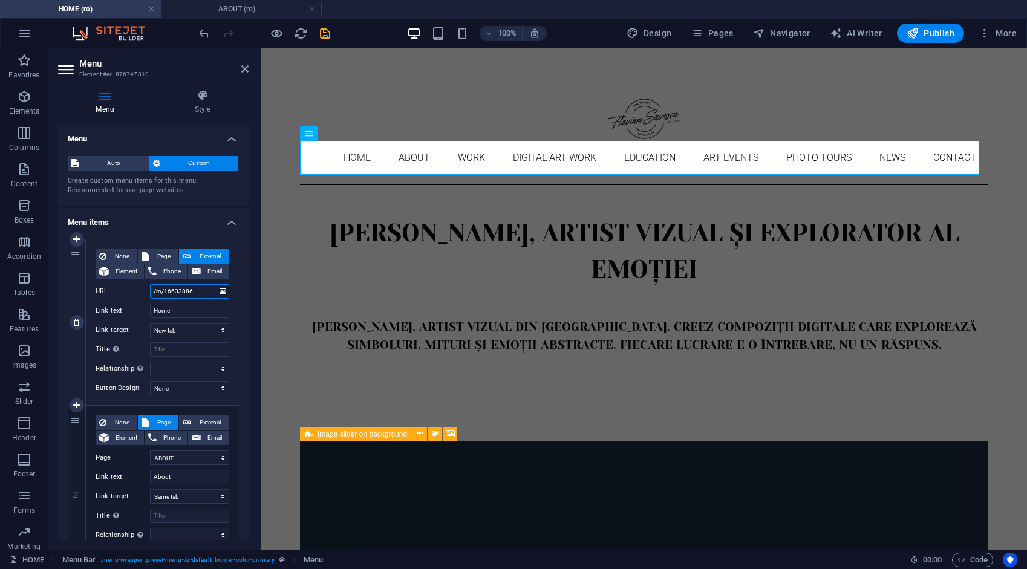
drag, startPoint x: 203, startPoint y: 288, endPoint x: 139, endPoint y: 295, distance: 64.5
click at [139, 294] on div "URL /ro/16633886" at bounding box center [163, 291] width 134 height 15
type input "/"
select select
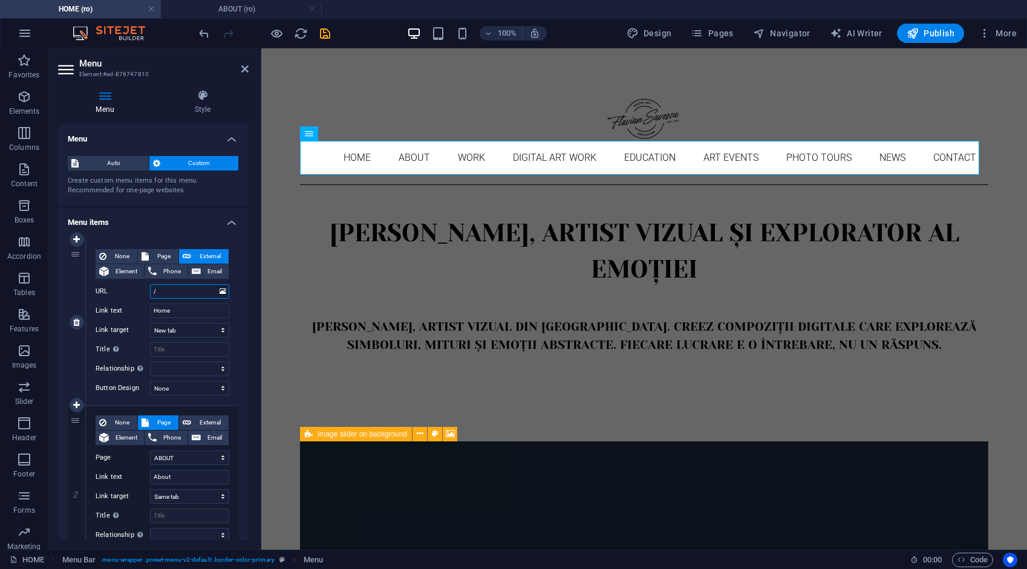
select select
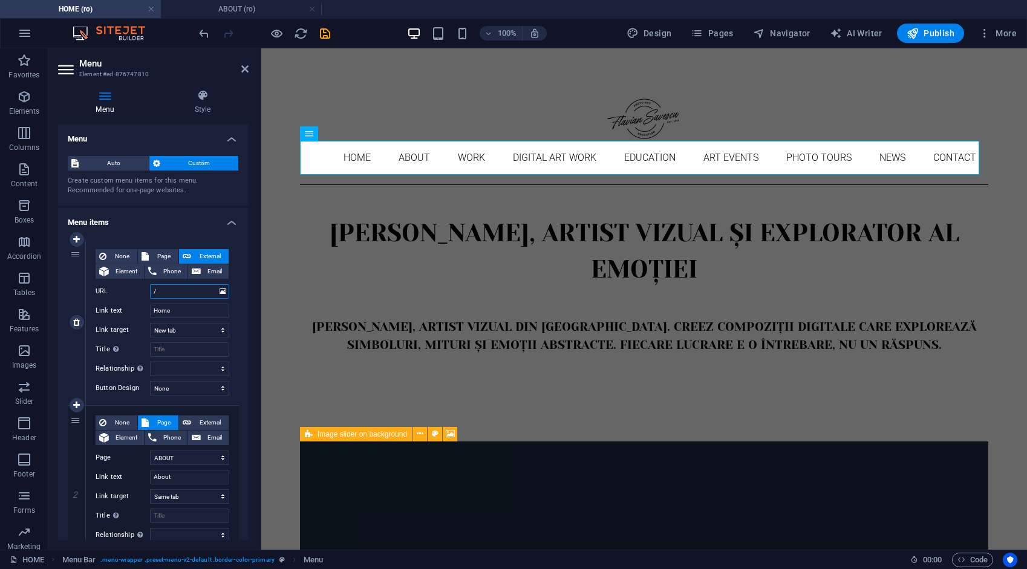
select select
type input "/"
click at [158, 254] on span "Page" at bounding box center [163, 256] width 22 height 15
select select
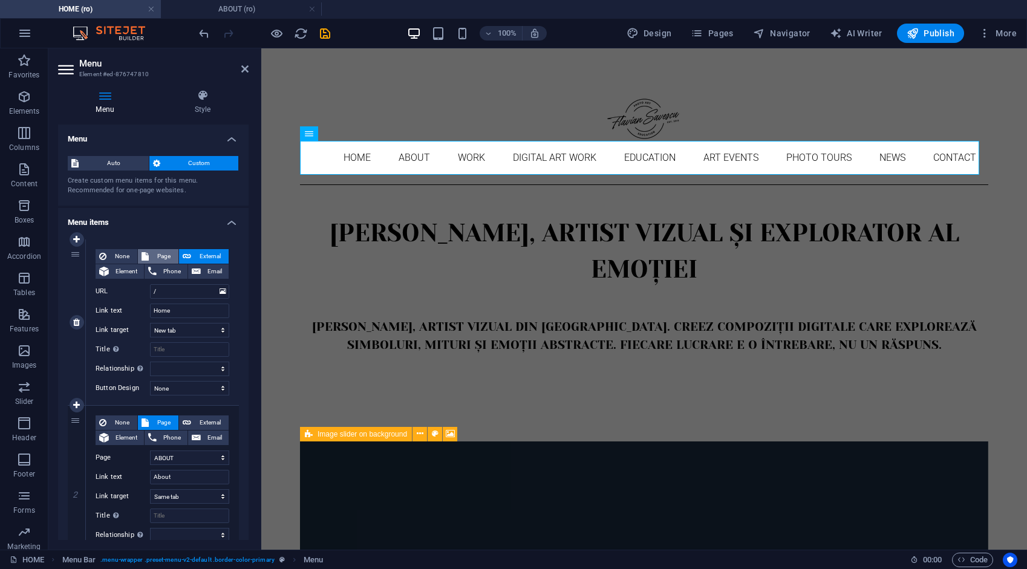
select select
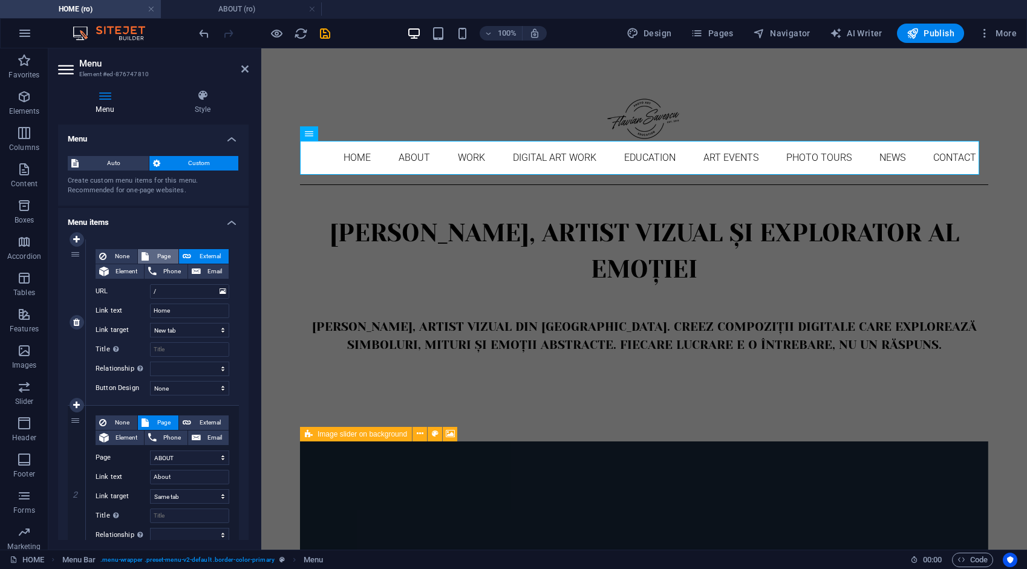
select select
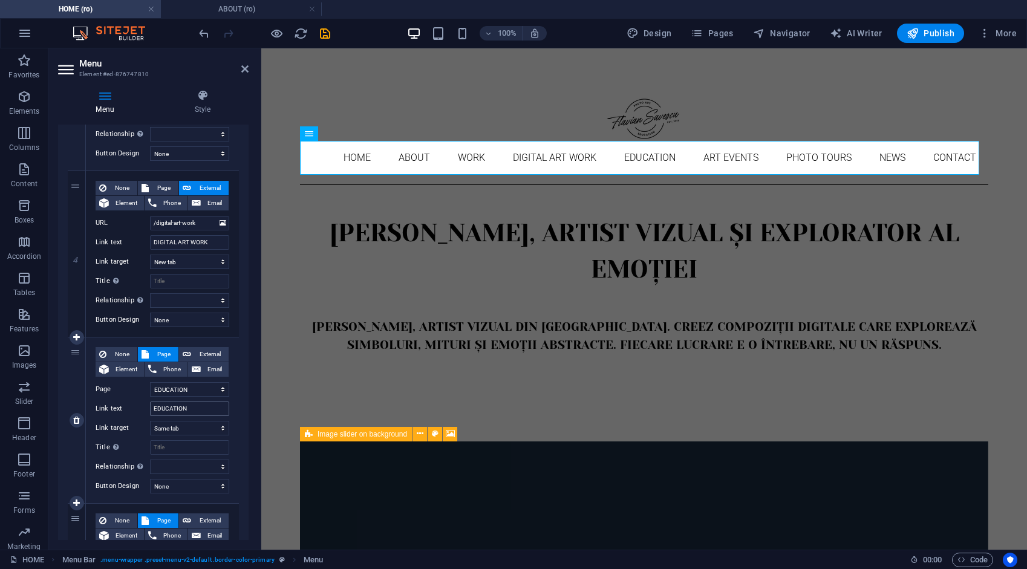
scroll to position [605, 0]
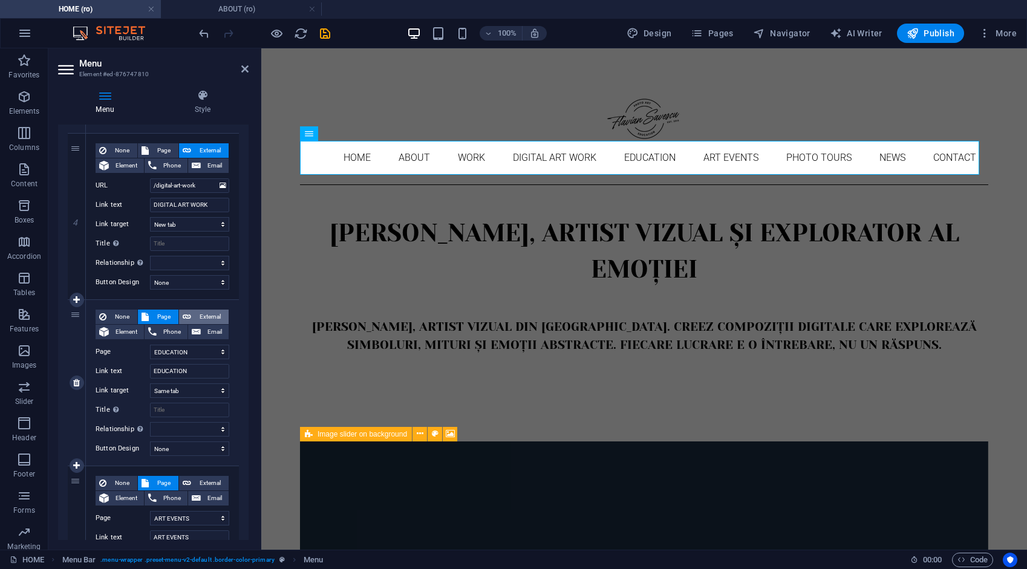
click at [205, 314] on span "External" at bounding box center [210, 317] width 30 height 15
select select
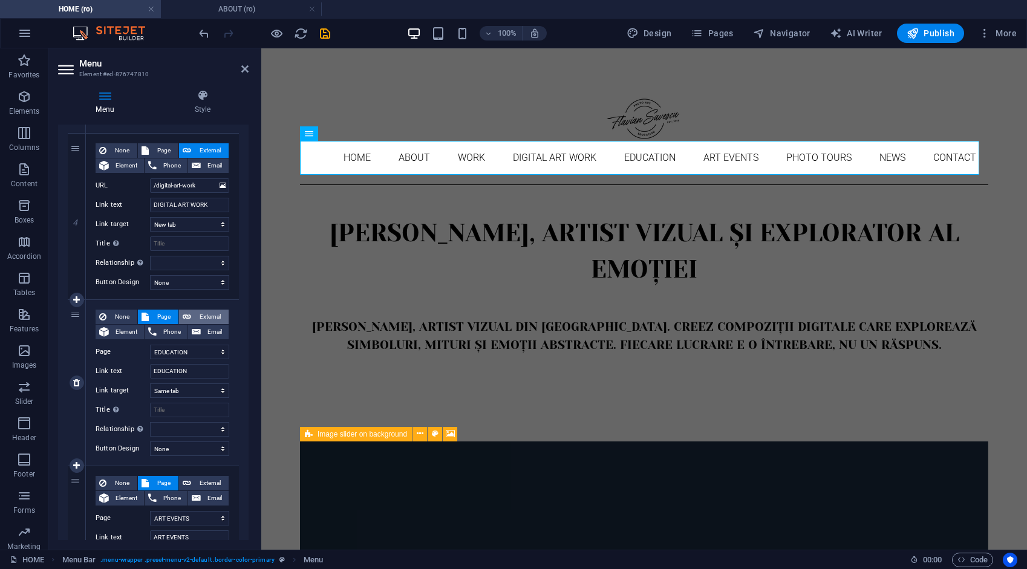
select select "blank"
select select
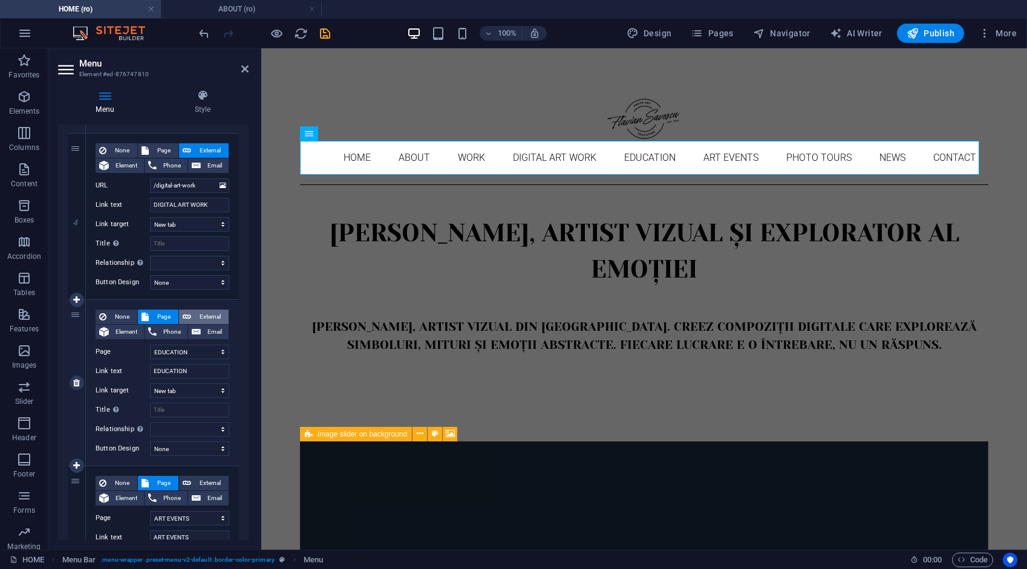
select select
drag, startPoint x: 206, startPoint y: 347, endPoint x: 141, endPoint y: 359, distance: 66.3
click at [141, 359] on div "None Page External Element Phone Email Page HOME ABOUT WORK DIGITAL ART WORK ED…" at bounding box center [163, 373] width 134 height 127
type input "/"
click at [202, 478] on span "External" at bounding box center [210, 483] width 30 height 15
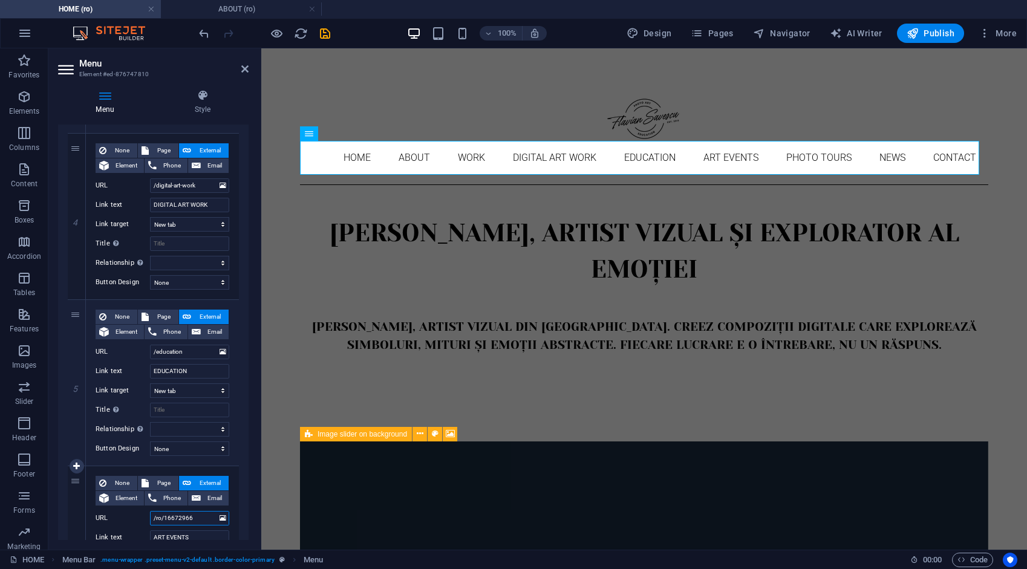
drag, startPoint x: 197, startPoint y: 517, endPoint x: 139, endPoint y: 529, distance: 59.3
click at [139, 530] on div "None Page External Element Phone Email Page HOME ABOUT WORK DIGITAL ART WORK ED…" at bounding box center [163, 539] width 134 height 127
click at [323, 33] on icon "save" at bounding box center [325, 34] width 14 height 14
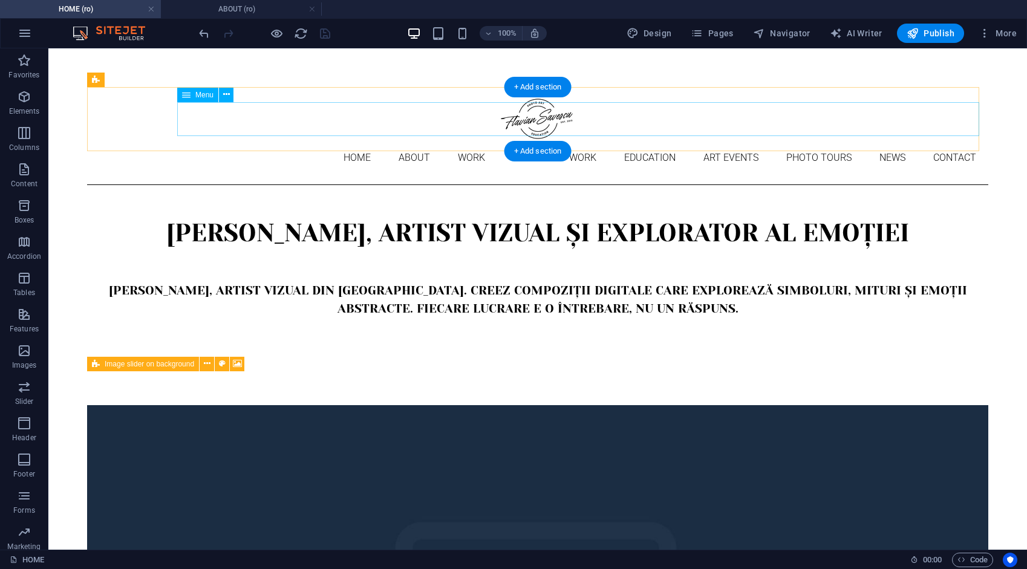
click at [286, 141] on nav "Home About Work DIGITAL ART WORK EDUCATION ART EVENTS Photo tours News Contact" at bounding box center [537, 158] width 901 height 34
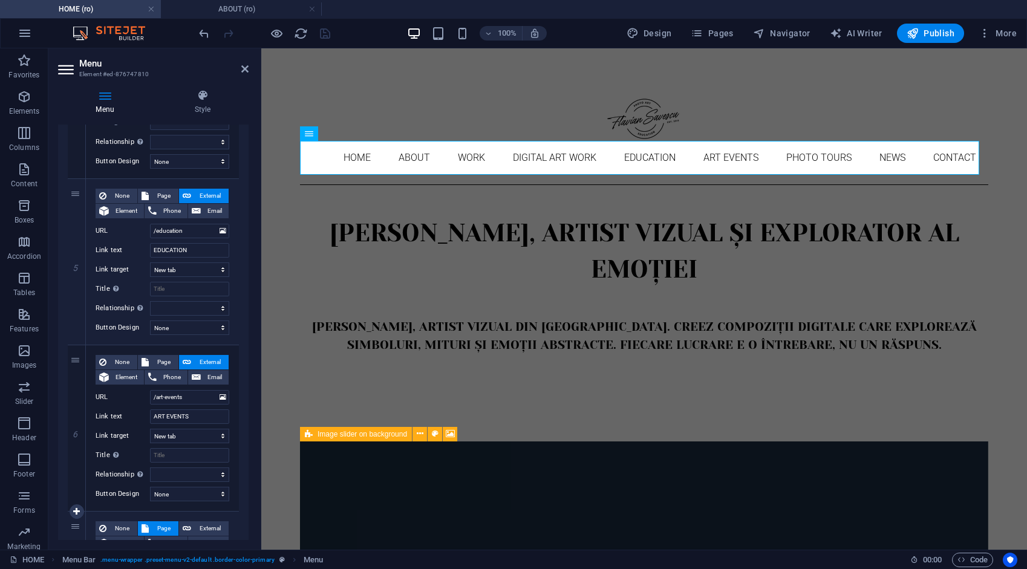
scroll to position [907, 0]
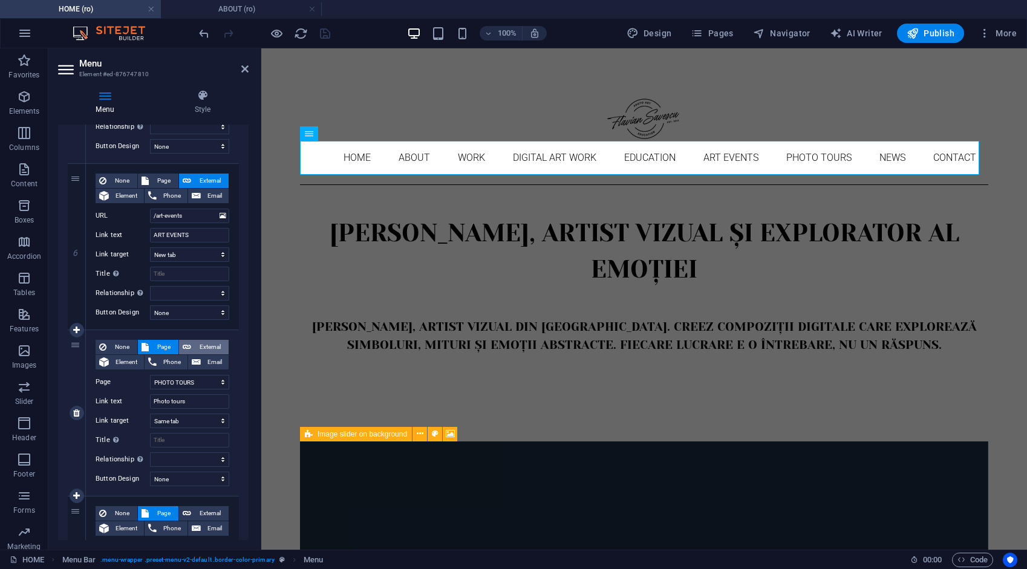
click at [200, 346] on span "External" at bounding box center [210, 347] width 30 height 15
drag, startPoint x: 200, startPoint y: 377, endPoint x: 132, endPoint y: 400, distance: 71.9
click at [132, 400] on div "None Page External Element Phone Email Page HOME ABOUT WORK DIGITAL ART WORK ED…" at bounding box center [163, 403] width 134 height 127
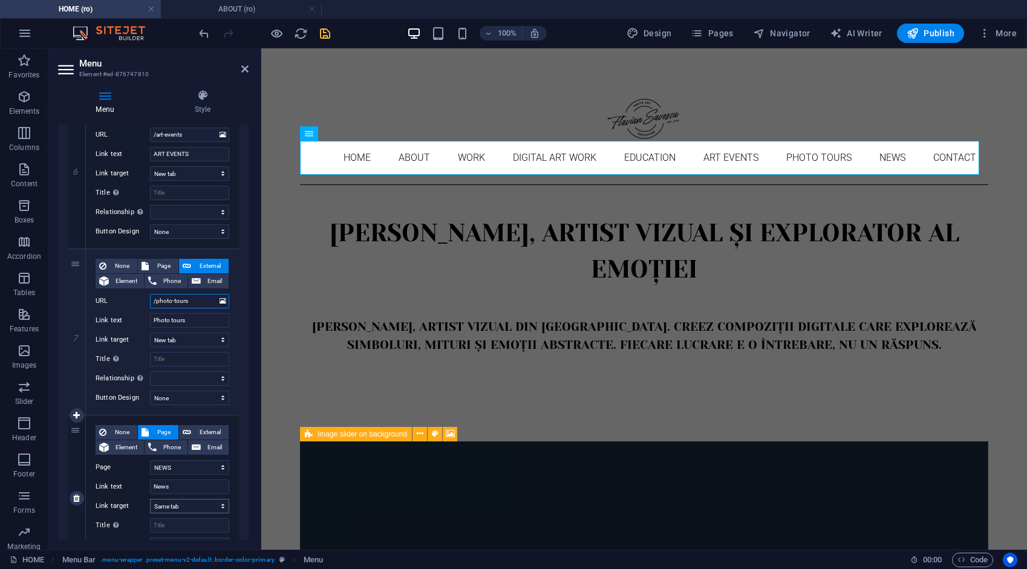
scroll to position [1088, 0]
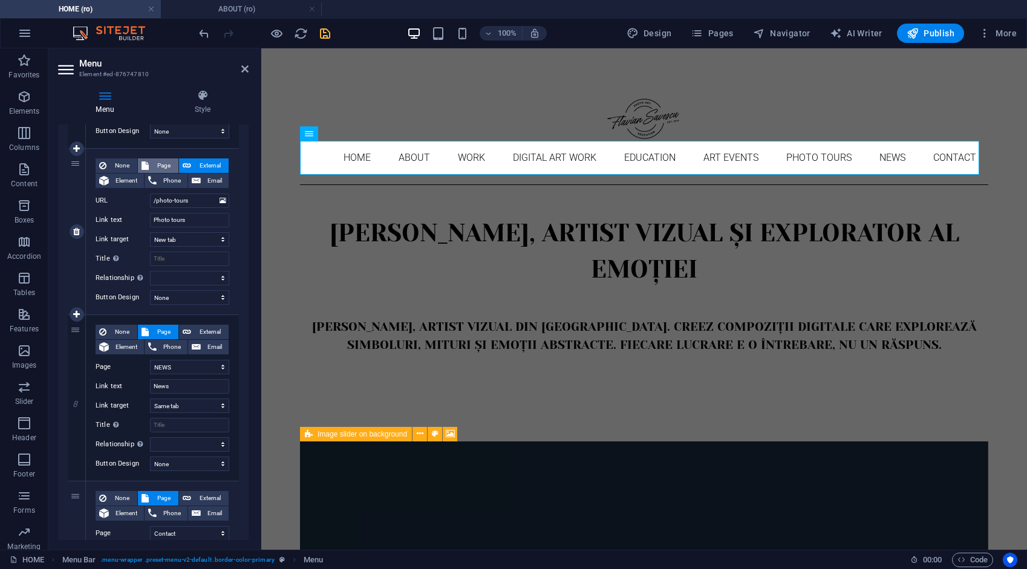
click at [167, 158] on span "Page" at bounding box center [163, 165] width 22 height 15
click at [212, 331] on span "External" at bounding box center [210, 332] width 30 height 15
drag, startPoint x: 196, startPoint y: 368, endPoint x: 141, endPoint y: 382, distance: 57.5
click at [141, 382] on div "None Page External Element Phone Email Page HOME ABOUT WORK DIGITAL ART WORK ED…" at bounding box center [163, 388] width 134 height 127
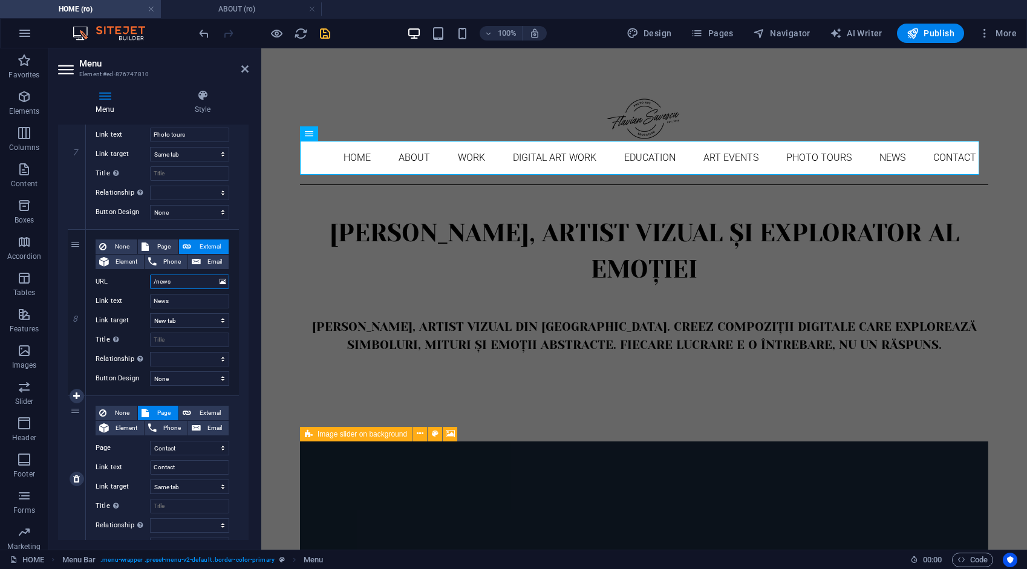
scroll to position [1227, 0]
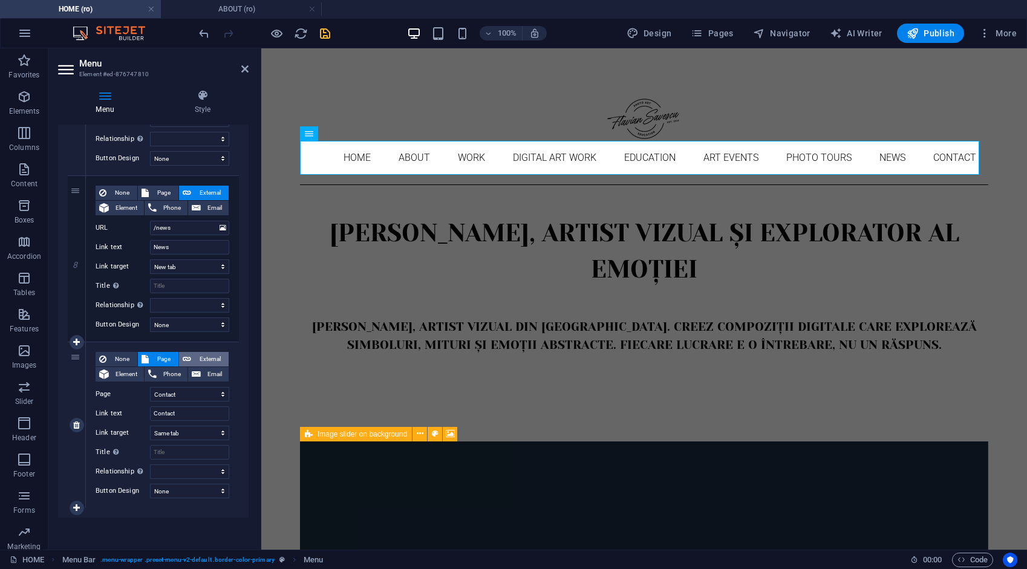
click at [208, 358] on span "External" at bounding box center [210, 359] width 30 height 15
drag, startPoint x: 195, startPoint y: 391, endPoint x: 140, endPoint y: 394, distance: 54.5
click at [140, 394] on div "URL /ro/16633898" at bounding box center [163, 394] width 134 height 15
click at [324, 34] on icon "save" at bounding box center [325, 34] width 14 height 14
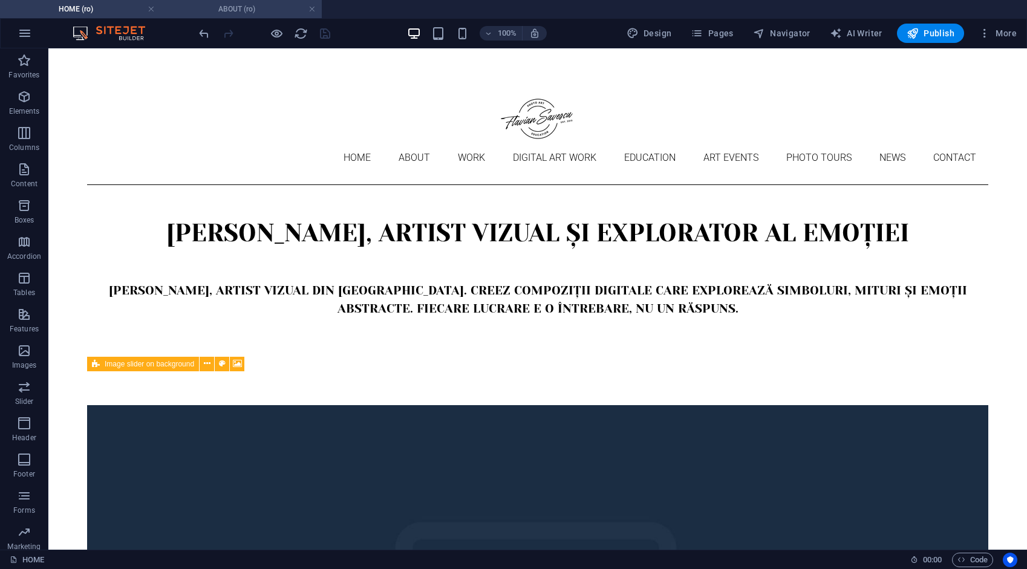
click at [276, 8] on h4 "ABOUT (ro)" at bounding box center [241, 8] width 161 height 13
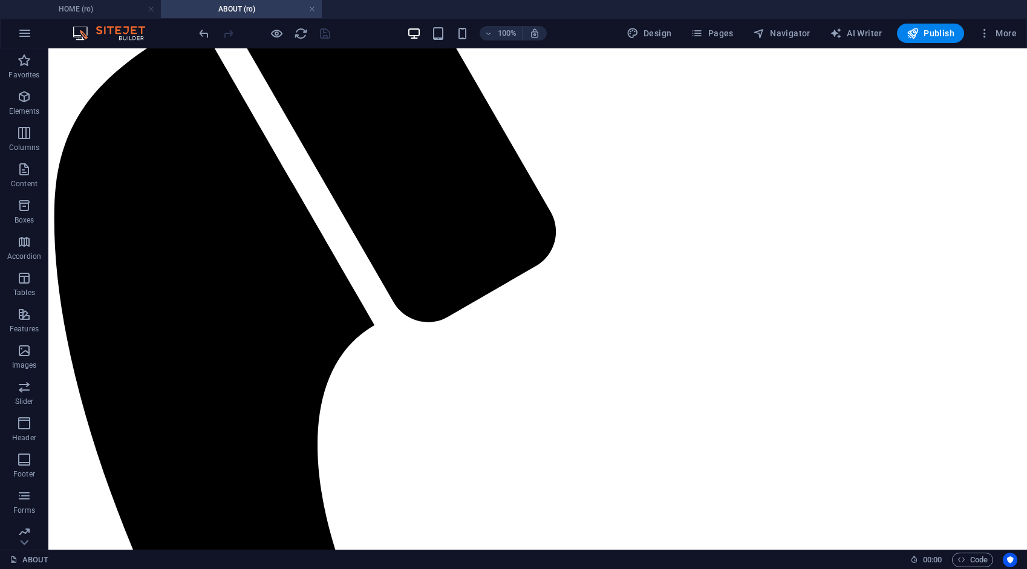
click at [314, 10] on link at bounding box center [311, 9] width 7 height 11
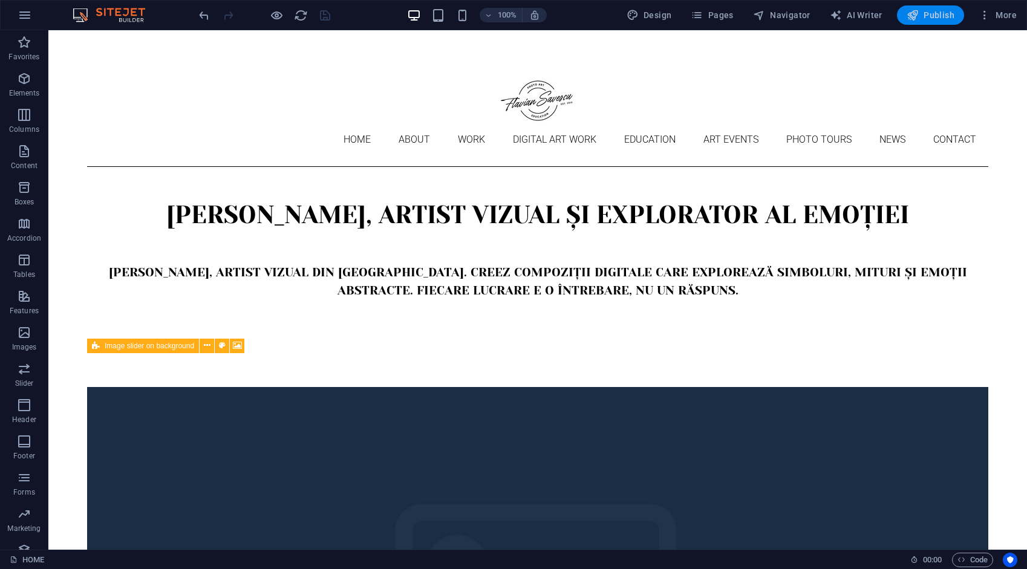
click at [943, 17] on span "Publish" at bounding box center [930, 15] width 48 height 12
click at [233, 123] on nav "Home About Work DIGITAL ART WORK EDUCATION ART EVENTS Photo tours News Contact" at bounding box center [537, 140] width 901 height 34
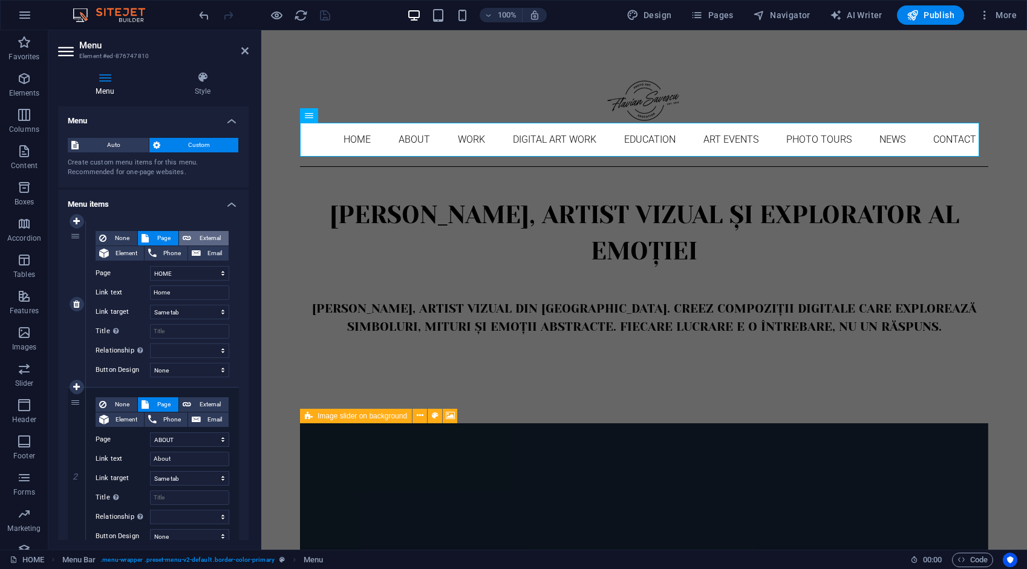
click at [213, 239] on span "External" at bounding box center [210, 238] width 30 height 15
click at [210, 404] on span "External" at bounding box center [210, 404] width 30 height 15
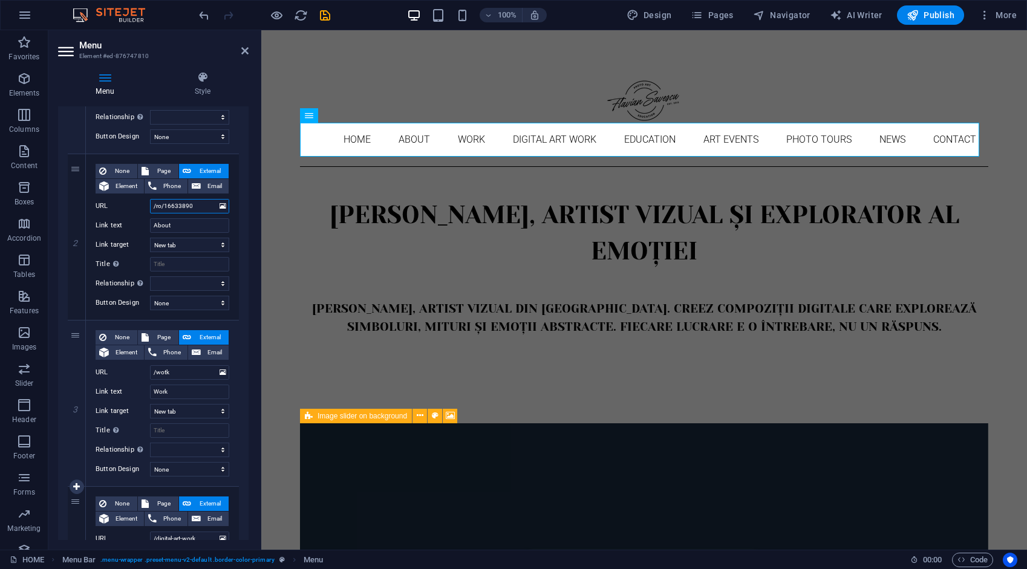
scroll to position [302, 0]
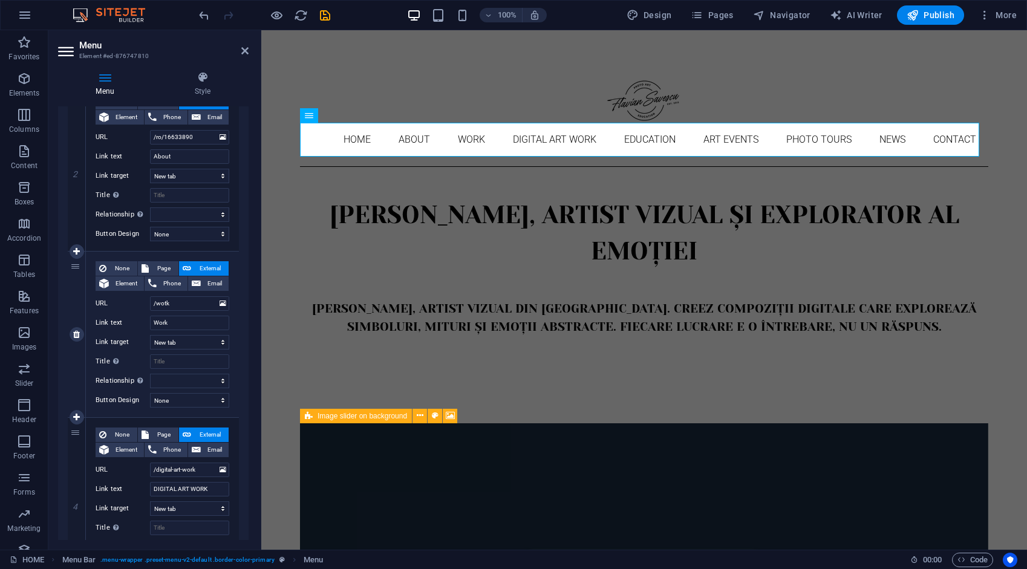
click at [206, 266] on span "External" at bounding box center [210, 268] width 30 height 15
click at [206, 269] on span "External" at bounding box center [210, 268] width 30 height 15
drag, startPoint x: 203, startPoint y: 137, endPoint x: 148, endPoint y: 144, distance: 55.5
click at [148, 144] on div "URL /ro/16633890" at bounding box center [163, 137] width 134 height 15
click at [323, 13] on icon "save" at bounding box center [325, 15] width 14 height 14
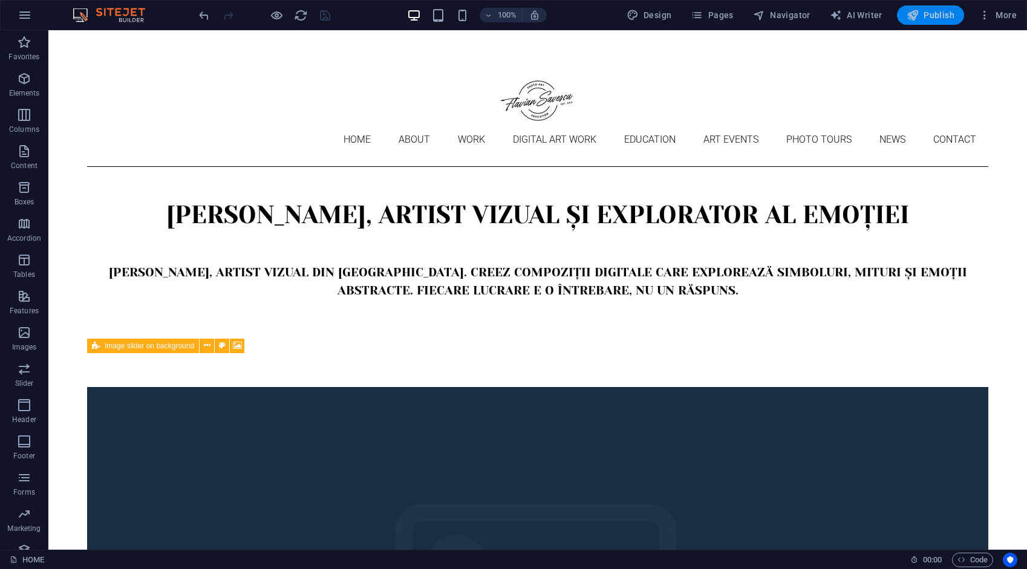
click at [918, 16] on icon "button" at bounding box center [912, 15] width 12 height 12
